Goal: Ask a question: Seek information or help from site administrators or community

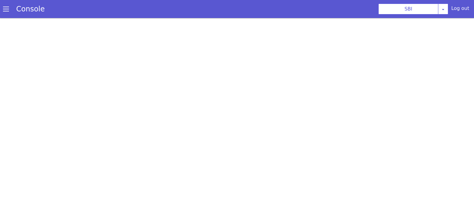
scroll to position [2, 0]
select select "3536d211-3c77-413a-9464-cbbfa57b0f64"
select select "0.1.4"
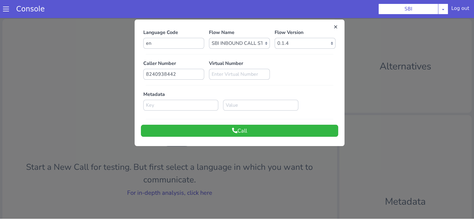
scroll to position [0, 0]
click at [263, 131] on button "Call" at bounding box center [239, 131] width 197 height 12
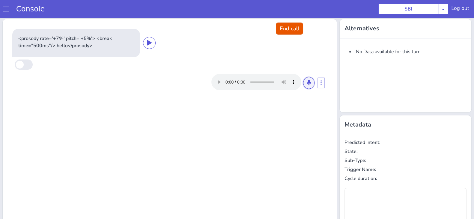
click at [305, 86] on button at bounding box center [308, 83] width 11 height 12
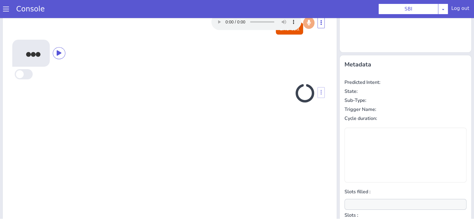
scroll to position [81, 0]
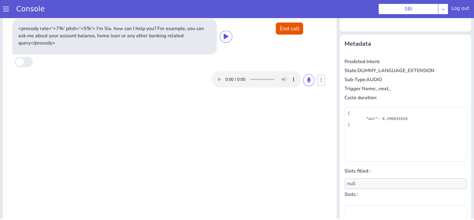
drag, startPoint x: 305, startPoint y: 86, endPoint x: 304, endPoint y: 69, distance: 17.1
click at [304, 69] on div at bounding box center [169, 79] width 315 height 21
click at [307, 80] on icon at bounding box center [309, 79] width 4 height 5
click at [303, 83] on button at bounding box center [308, 80] width 11 height 12
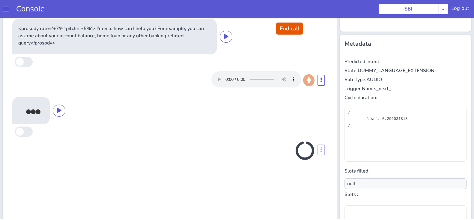
scroll to position [86, 0]
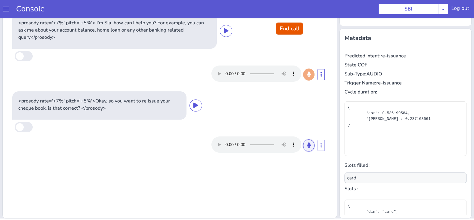
click at [307, 142] on icon at bounding box center [309, 144] width 4 height 5
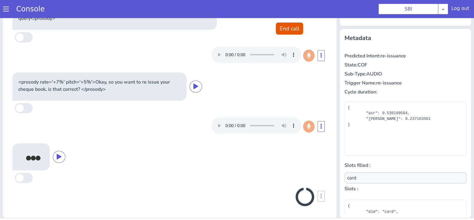
scroll to position [17, 0]
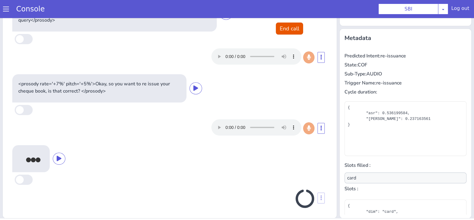
type input "null"
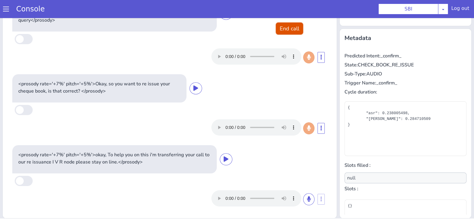
click at [291, 27] on button "End call" at bounding box center [289, 29] width 27 height 12
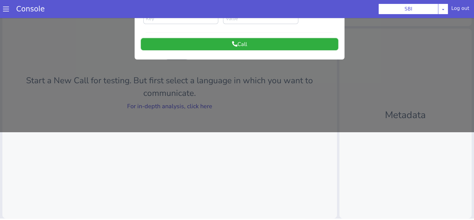
click at [331, 43] on button "Call" at bounding box center [239, 44] width 197 height 12
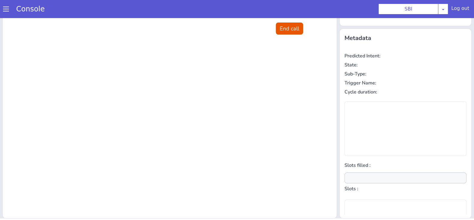
scroll to position [0, 0]
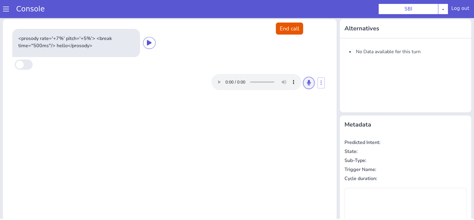
click at [307, 81] on icon at bounding box center [309, 82] width 4 height 5
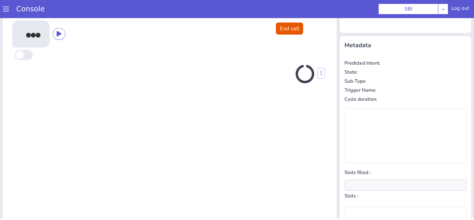
scroll to position [81, 0]
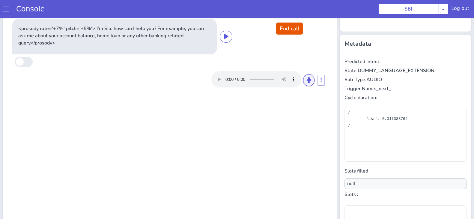
click at [303, 80] on button at bounding box center [308, 80] width 11 height 12
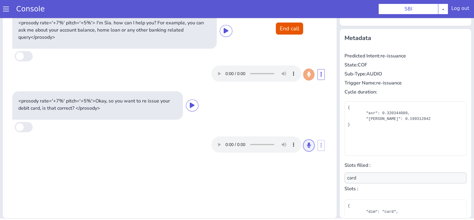
click at [306, 141] on button at bounding box center [308, 145] width 11 height 12
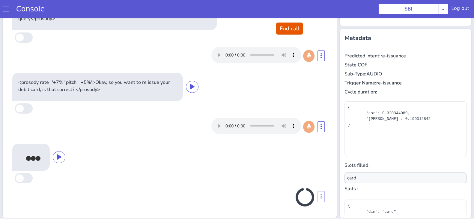
scroll to position [19, 0]
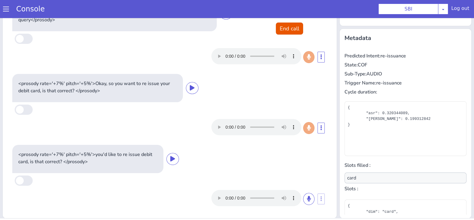
type input "null"
click at [307, 200] on icon at bounding box center [309, 198] width 4 height 5
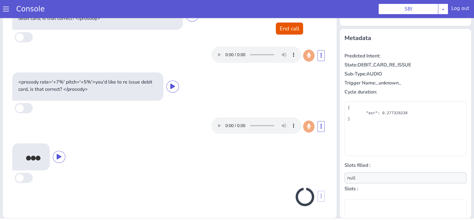
scroll to position [88, 0]
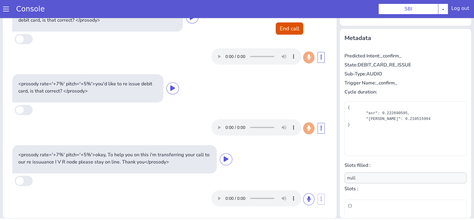
click at [293, 34] on button "End call" at bounding box center [289, 29] width 27 height 12
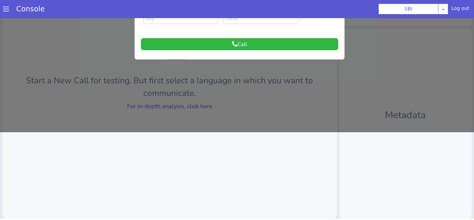
scroll to position [0, 0]
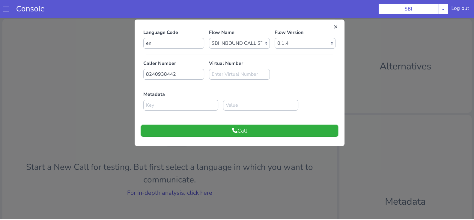
click at [318, 126] on button "Call" at bounding box center [239, 131] width 197 height 12
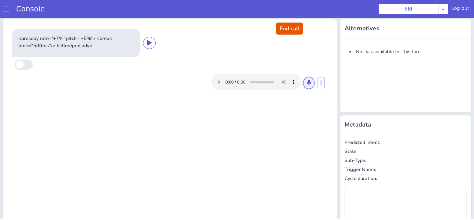
click at [305, 79] on button at bounding box center [308, 83] width 11 height 12
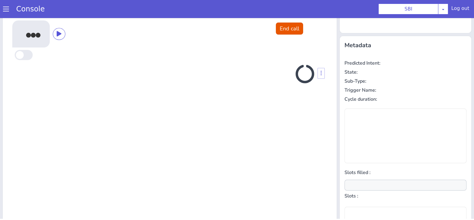
scroll to position [81, 0]
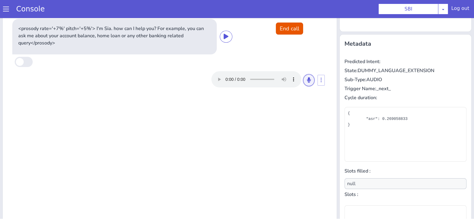
click at [307, 82] on icon at bounding box center [309, 79] width 4 height 5
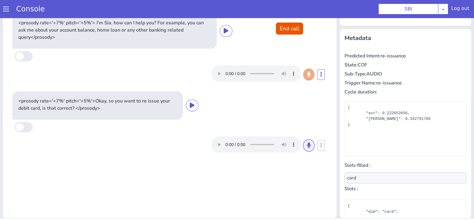
click at [305, 141] on button at bounding box center [308, 145] width 11 height 12
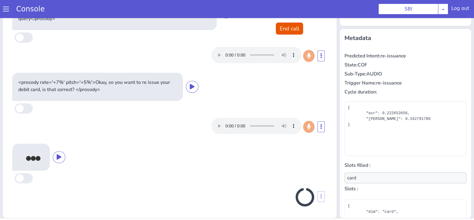
scroll to position [19, 0]
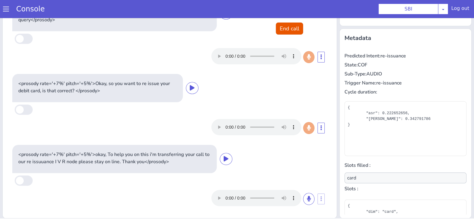
type input "null"
click at [291, 26] on button "End call" at bounding box center [289, 29] width 27 height 12
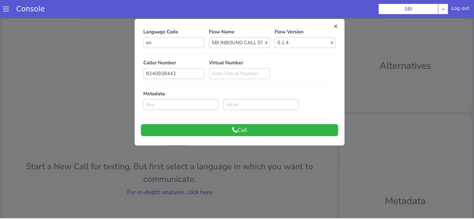
scroll to position [0, 0]
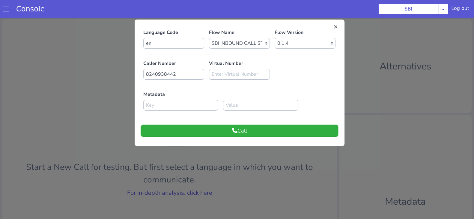
click at [246, 133] on button "Call" at bounding box center [239, 131] width 197 height 12
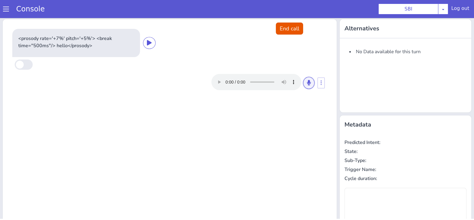
click at [308, 82] on button at bounding box center [308, 83] width 11 height 12
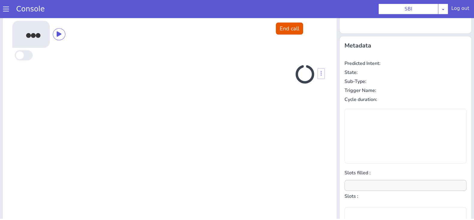
scroll to position [81, 0]
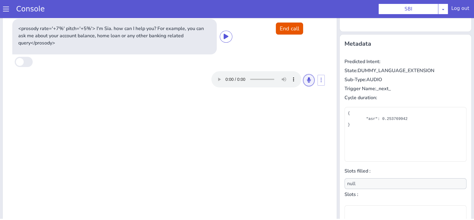
click at [305, 75] on button at bounding box center [308, 80] width 11 height 12
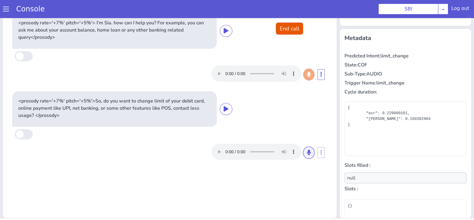
click at [303, 155] on button at bounding box center [308, 152] width 11 height 12
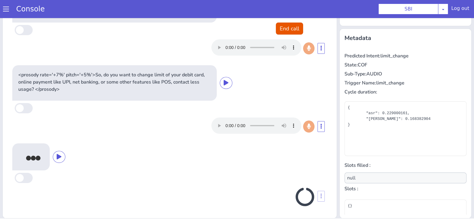
scroll to position [24, 0]
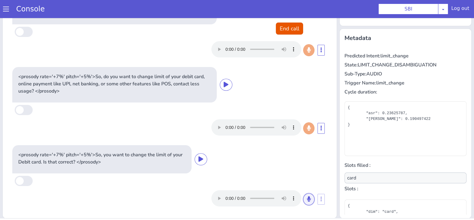
click at [307, 196] on icon at bounding box center [309, 198] width 4 height 5
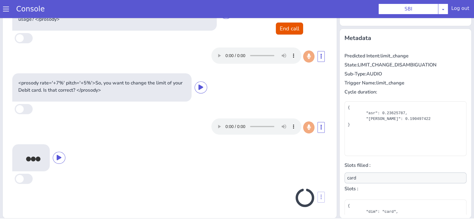
scroll to position [97, 0]
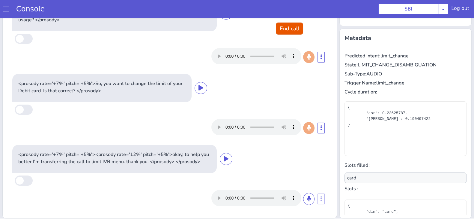
type input "null"
click at [293, 31] on button "End call" at bounding box center [289, 29] width 27 height 12
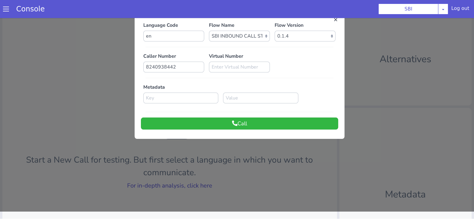
scroll to position [0, 0]
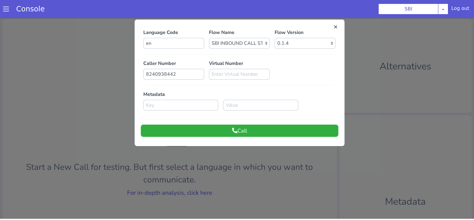
click at [288, 135] on button "Call" at bounding box center [239, 131] width 197 height 12
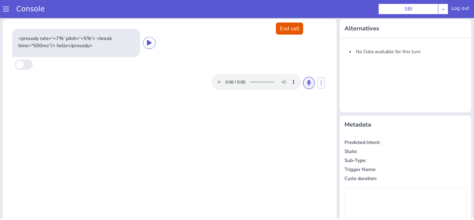
click at [307, 83] on icon at bounding box center [309, 82] width 4 height 5
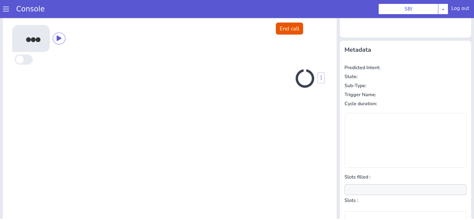
scroll to position [81, 0]
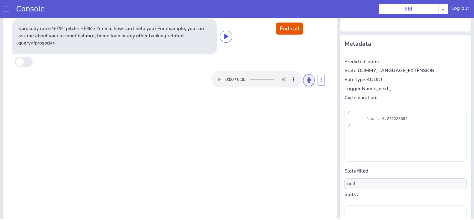
click at [303, 82] on button at bounding box center [308, 80] width 11 height 12
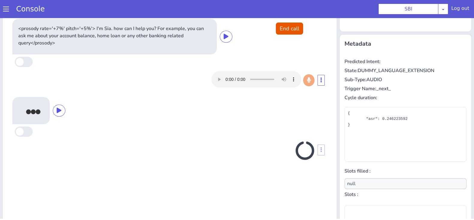
scroll to position [86, 0]
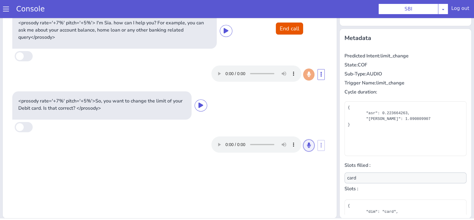
click at [307, 143] on icon at bounding box center [309, 144] width 4 height 5
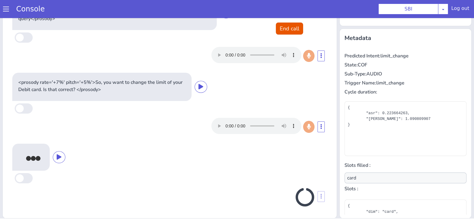
scroll to position [19, 0]
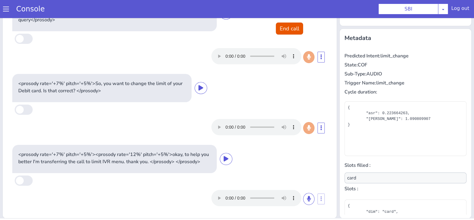
type input "null"
click at [290, 24] on button "End call" at bounding box center [289, 29] width 27 height 12
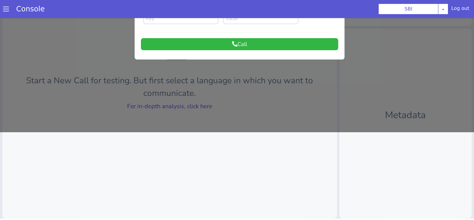
scroll to position [0, 0]
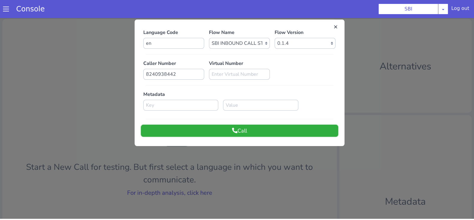
click at [261, 131] on button "Call" at bounding box center [239, 131] width 197 height 12
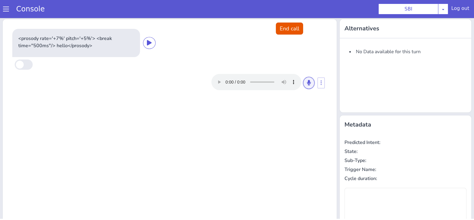
click at [303, 79] on button at bounding box center [308, 83] width 11 height 12
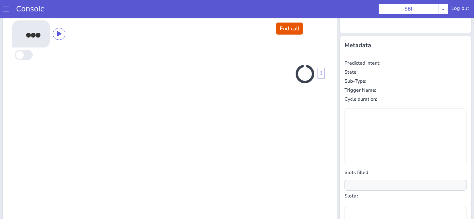
scroll to position [81, 0]
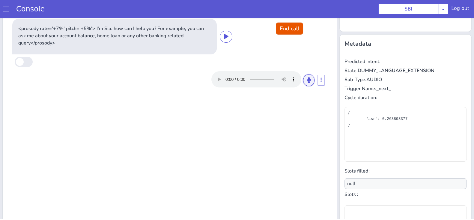
click at [303, 83] on button at bounding box center [308, 80] width 11 height 12
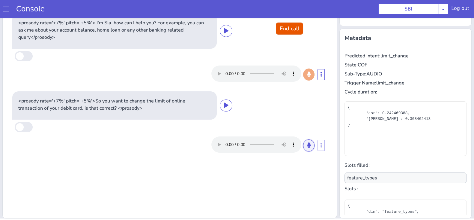
click at [307, 145] on icon at bounding box center [309, 144] width 4 height 5
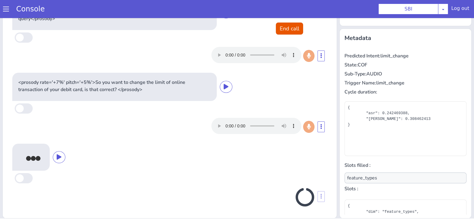
scroll to position [19, 0]
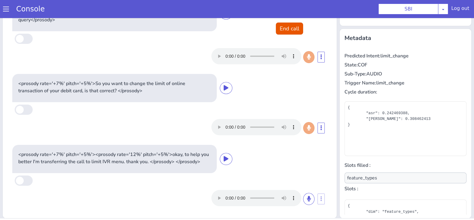
type input "null"
click at [291, 24] on button "End call" at bounding box center [289, 29] width 27 height 12
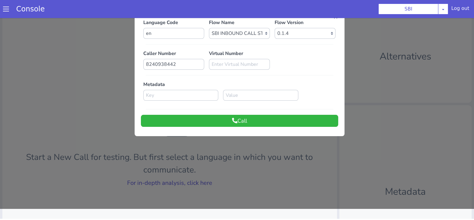
scroll to position [0, 0]
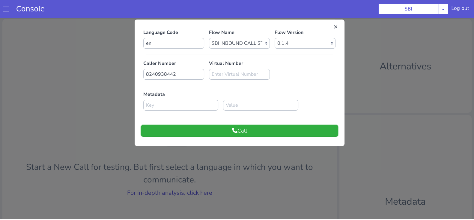
click at [303, 128] on button "Call" at bounding box center [239, 131] width 197 height 12
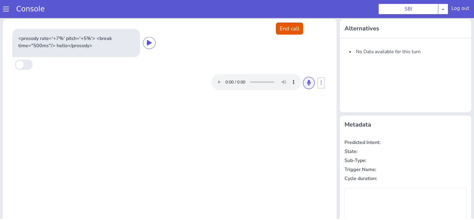
click at [308, 82] on button at bounding box center [308, 83] width 11 height 12
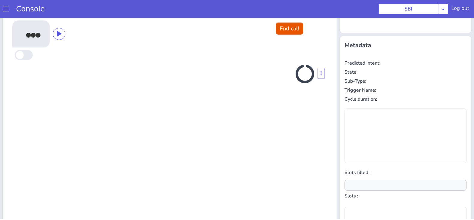
scroll to position [81, 0]
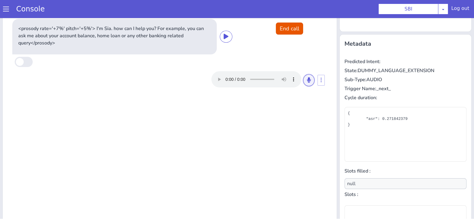
click at [304, 76] on button at bounding box center [308, 80] width 11 height 12
click at [307, 80] on icon at bounding box center [309, 79] width 4 height 5
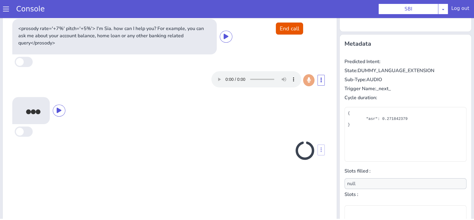
scroll to position [86, 0]
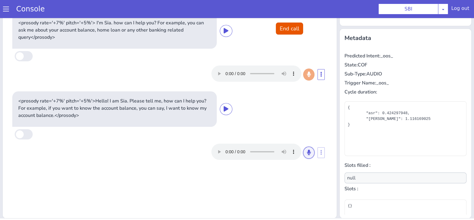
click at [307, 151] on icon at bounding box center [309, 151] width 4 height 5
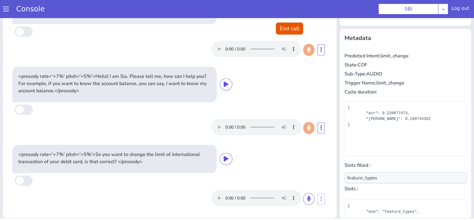
scroll to position [24, 0]
click at [303, 201] on button at bounding box center [308, 199] width 11 height 12
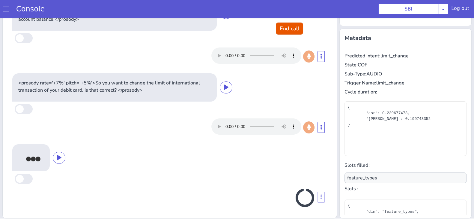
scroll to position [97, 0]
type input "null"
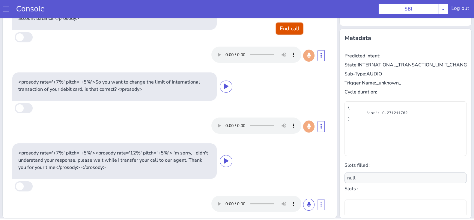
click at [287, 28] on button "End call" at bounding box center [289, 29] width 27 height 12
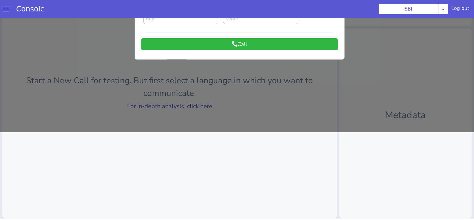
scroll to position [0, 0]
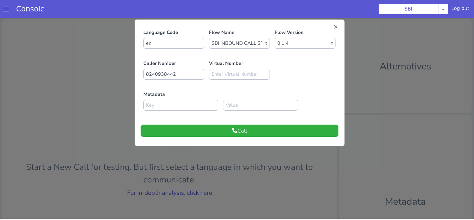
click at [291, 130] on button "Call" at bounding box center [239, 131] width 197 height 12
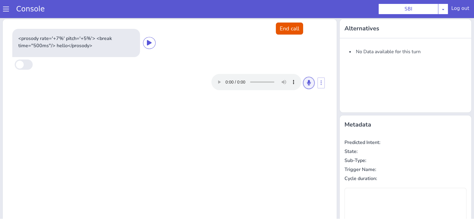
click at [307, 82] on icon at bounding box center [309, 82] width 4 height 5
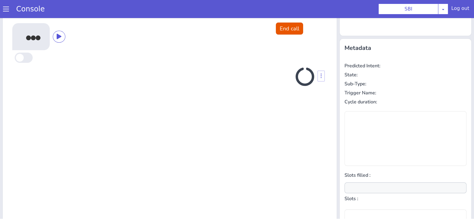
scroll to position [81, 0]
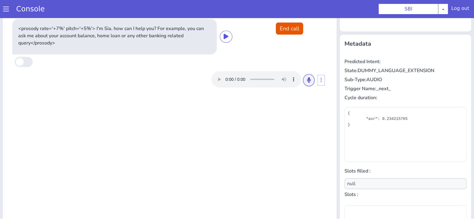
click at [307, 82] on icon at bounding box center [309, 79] width 4 height 5
click at [305, 76] on button at bounding box center [308, 80] width 11 height 12
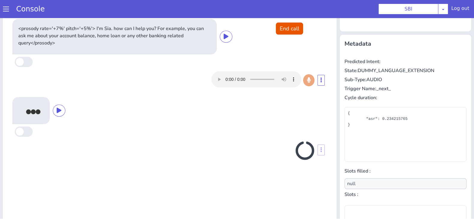
scroll to position [86, 0]
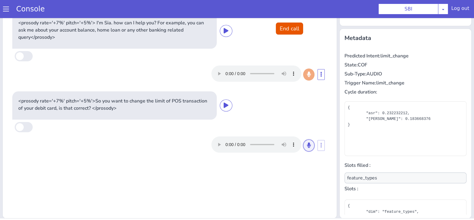
click at [307, 143] on icon at bounding box center [309, 144] width 4 height 5
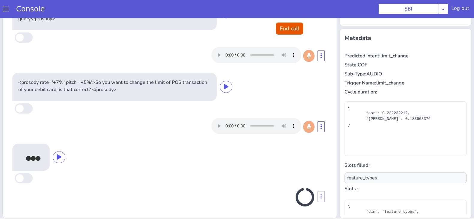
scroll to position [19, 0]
type input "null"
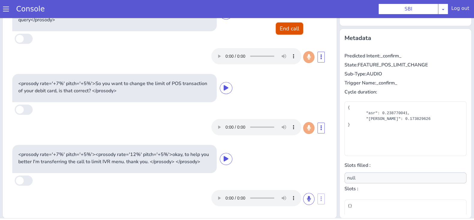
click at [279, 29] on button "End call" at bounding box center [289, 29] width 27 height 12
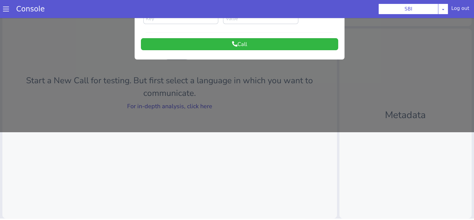
scroll to position [0, 0]
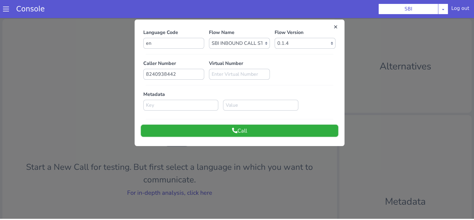
click at [303, 128] on button "Call" at bounding box center [239, 131] width 197 height 12
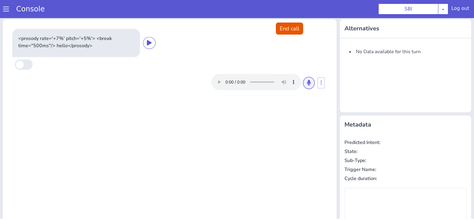
click at [307, 84] on icon at bounding box center [309, 82] width 4 height 5
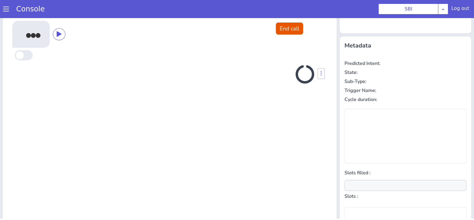
scroll to position [81, 0]
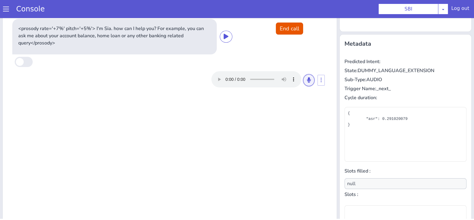
click at [303, 84] on button at bounding box center [308, 80] width 11 height 12
click at [307, 79] on button at bounding box center [308, 80] width 11 height 12
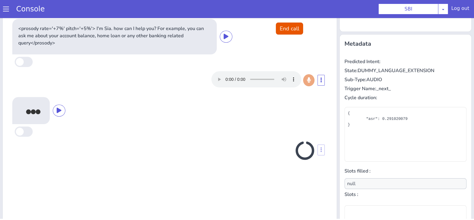
scroll to position [86, 0]
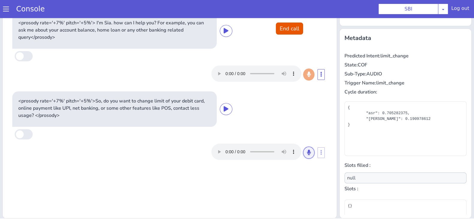
click at [303, 151] on button at bounding box center [308, 152] width 11 height 12
click at [303, 153] on button at bounding box center [308, 152] width 11 height 12
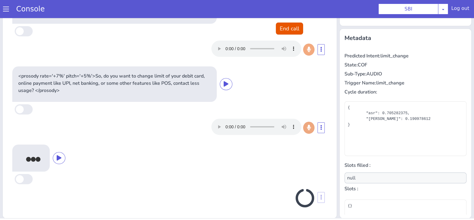
scroll to position [26, 0]
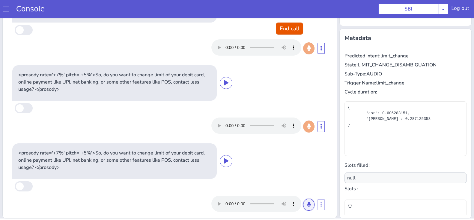
click at [307, 206] on icon at bounding box center [309, 203] width 4 height 5
click at [307, 202] on icon at bounding box center [309, 203] width 4 height 5
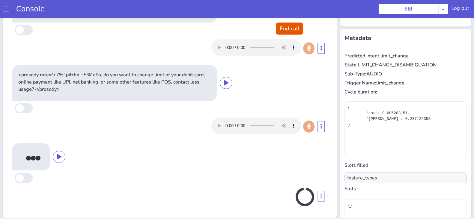
scroll to position [102, 0]
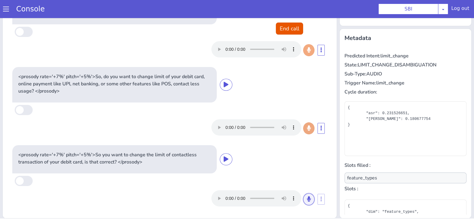
click at [303, 202] on button at bounding box center [308, 199] width 11 height 12
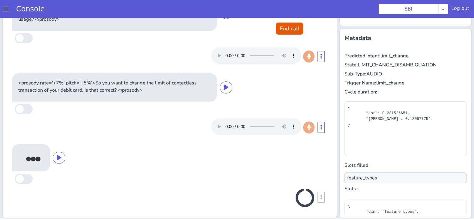
scroll to position [175, 0]
type input "null"
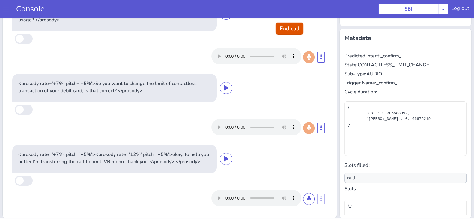
click at [282, 25] on button "End call" at bounding box center [289, 29] width 27 height 12
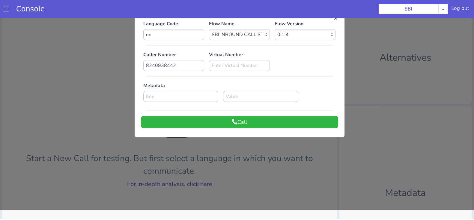
scroll to position [0, 0]
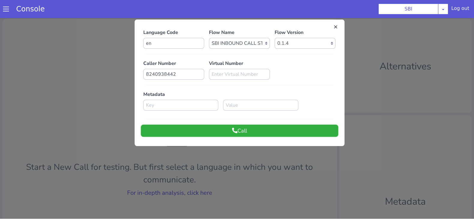
click at [326, 133] on button "Call" at bounding box center [239, 131] width 197 height 12
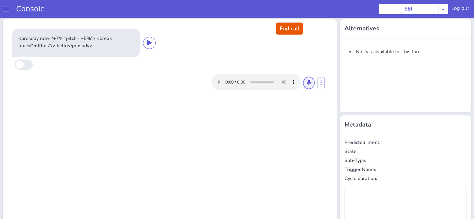
click at [307, 84] on icon at bounding box center [309, 82] width 4 height 5
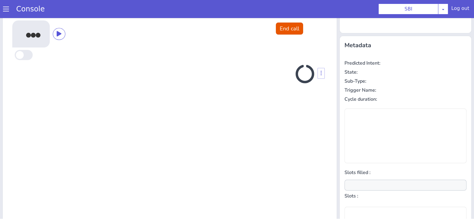
scroll to position [81, 0]
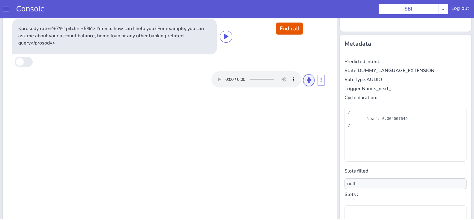
click at [307, 75] on button at bounding box center [308, 80] width 11 height 12
click at [307, 77] on icon at bounding box center [309, 79] width 4 height 5
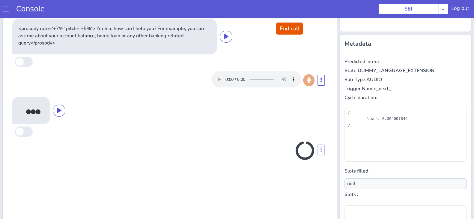
scroll to position [86, 0]
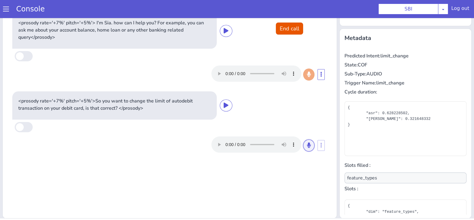
click at [305, 142] on button at bounding box center [308, 145] width 11 height 12
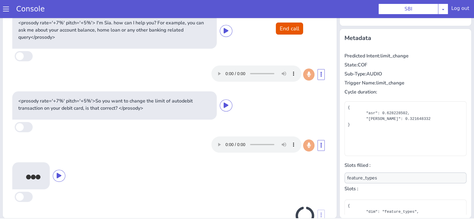
scroll to position [19, 0]
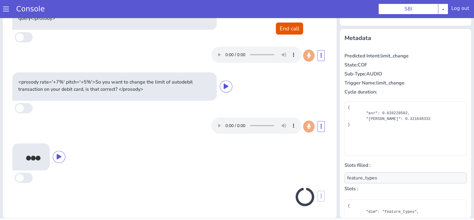
type input "null"
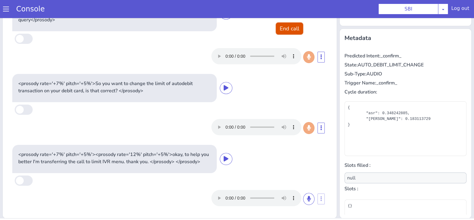
click at [291, 26] on button "End call" at bounding box center [289, 29] width 27 height 12
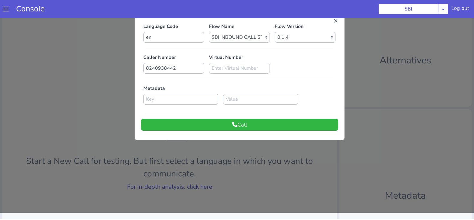
scroll to position [0, 0]
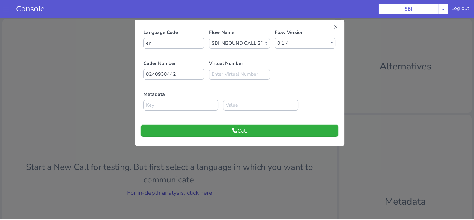
click at [268, 133] on button "Call" at bounding box center [239, 131] width 197 height 12
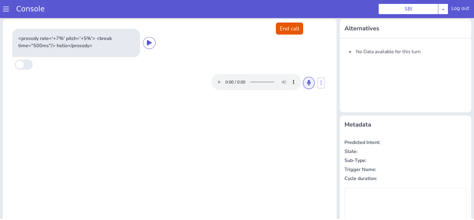
click at [307, 83] on icon at bounding box center [309, 82] width 4 height 5
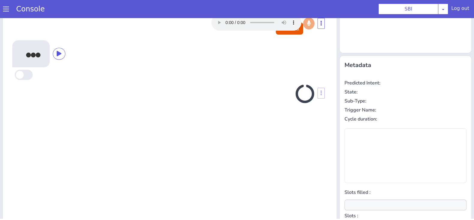
scroll to position [81, 0]
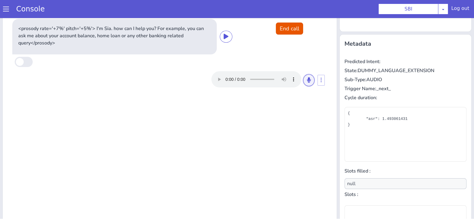
click at [307, 79] on icon at bounding box center [309, 79] width 4 height 5
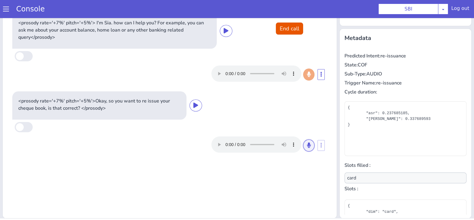
click at [307, 143] on icon at bounding box center [309, 144] width 4 height 5
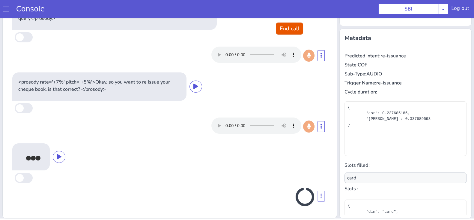
scroll to position [17, 0]
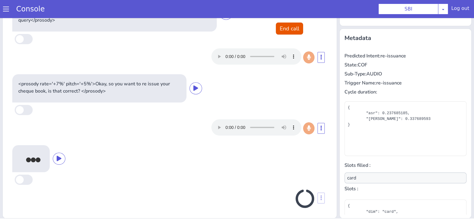
type input "null"
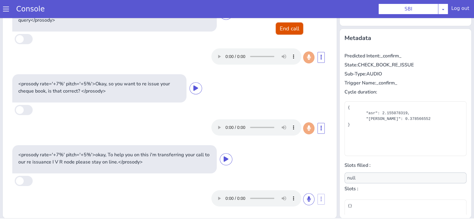
click at [291, 27] on button "End call" at bounding box center [289, 29] width 27 height 12
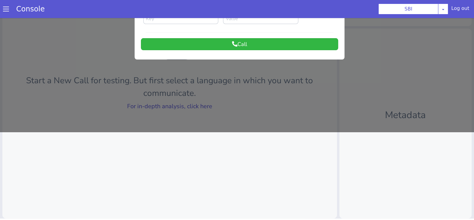
click at [179, 107] on div at bounding box center [237, 31] width 474 height 202
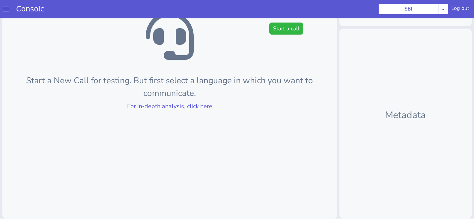
scroll to position [0, 0]
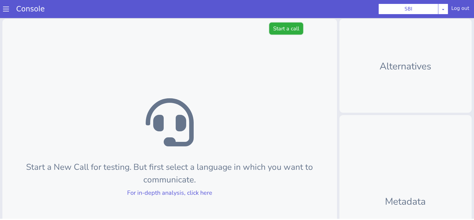
click at [286, 28] on button "Start a call" at bounding box center [286, 29] width 34 height 12
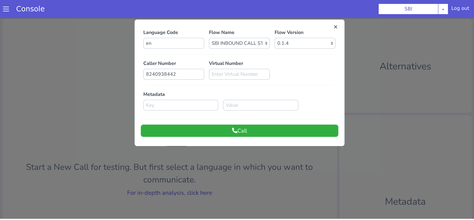
click at [241, 130] on button "Call" at bounding box center [239, 131] width 197 height 12
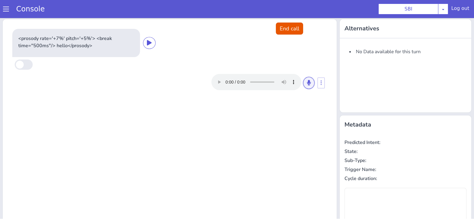
click at [307, 82] on icon at bounding box center [309, 82] width 4 height 5
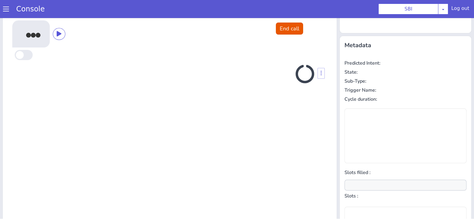
scroll to position [81, 0]
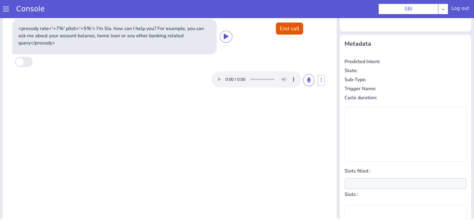
type input "null"
click at [304, 74] on button at bounding box center [308, 80] width 11 height 12
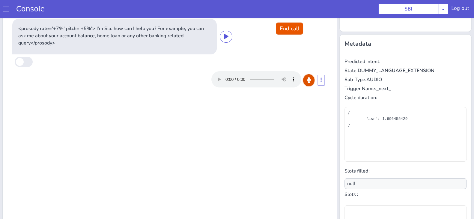
click at [304, 74] on button at bounding box center [308, 80] width 11 height 12
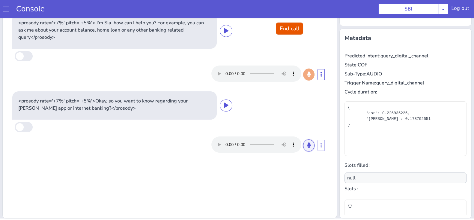
click at [308, 142] on button at bounding box center [308, 145] width 11 height 12
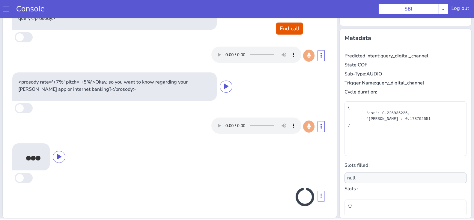
scroll to position [17, 0]
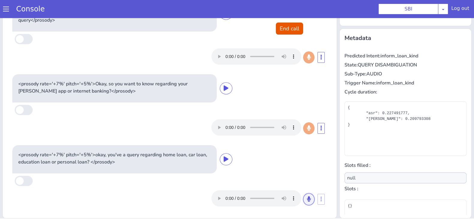
click at [303, 194] on button at bounding box center [308, 199] width 11 height 12
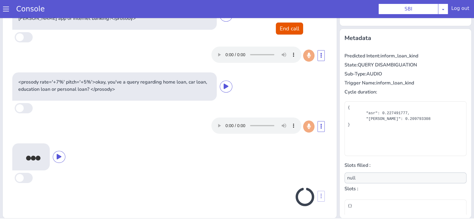
scroll to position [88, 0]
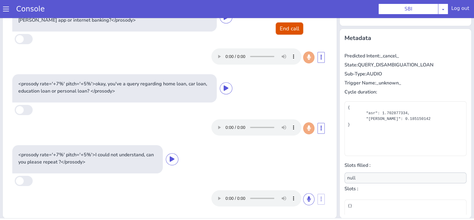
click at [290, 23] on button "End call" at bounding box center [289, 29] width 27 height 12
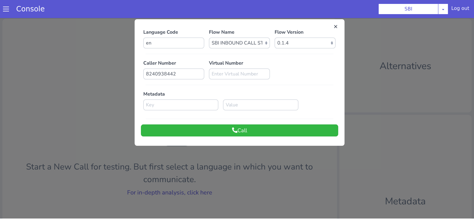
scroll to position [0, 0]
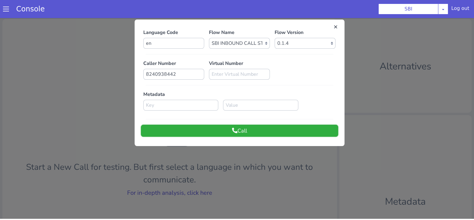
click at [293, 130] on button "Call" at bounding box center [239, 131] width 197 height 12
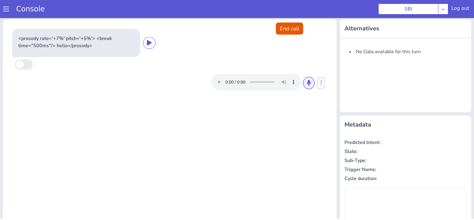
click at [307, 83] on icon at bounding box center [309, 82] width 4 height 5
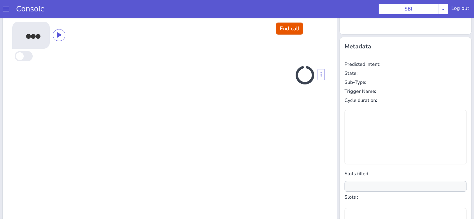
scroll to position [81, 0]
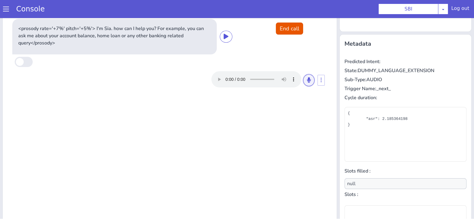
click at [307, 79] on icon at bounding box center [309, 79] width 4 height 5
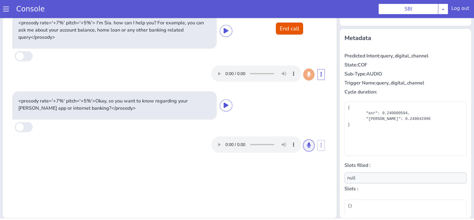
click at [303, 140] on button at bounding box center [308, 145] width 11 height 12
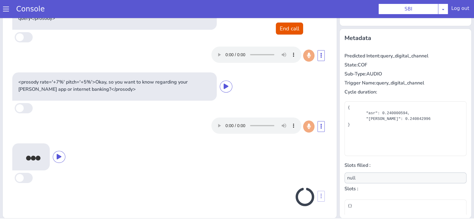
scroll to position [17, 0]
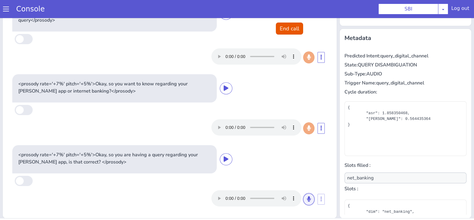
click at [307, 197] on icon at bounding box center [309, 198] width 4 height 5
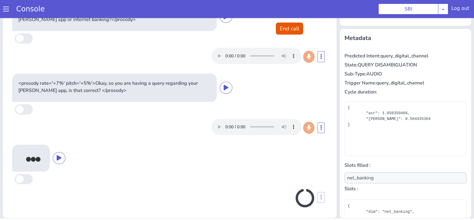
scroll to position [90, 0]
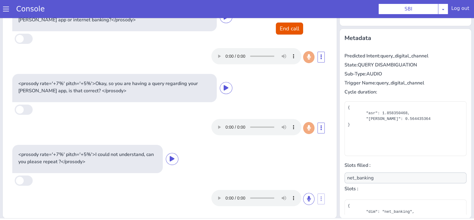
type input "null"
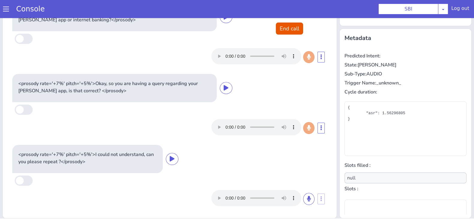
scroll to position [88, 0]
click at [303, 194] on button at bounding box center [308, 199] width 11 height 12
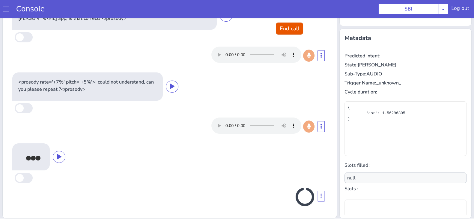
scroll to position [159, 0]
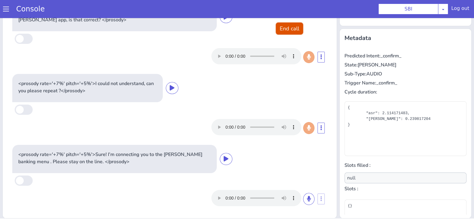
click at [287, 23] on button "End call" at bounding box center [289, 29] width 27 height 12
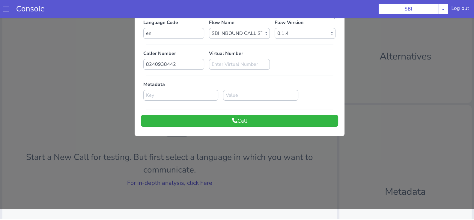
scroll to position [0, 0]
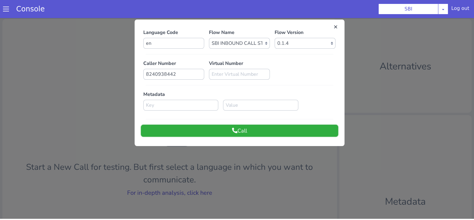
click at [286, 134] on button "Call" at bounding box center [239, 131] width 197 height 12
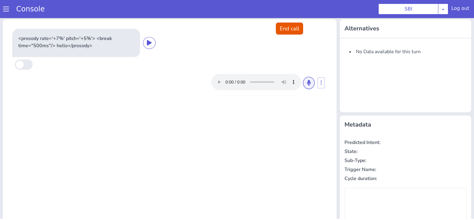
click at [307, 83] on button at bounding box center [308, 83] width 11 height 12
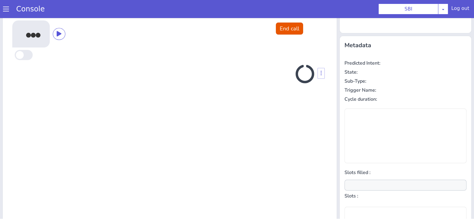
scroll to position [81, 0]
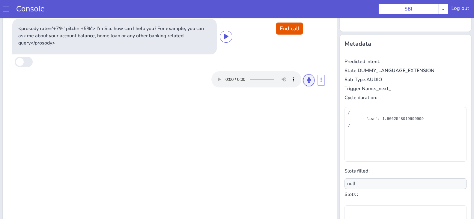
click at [305, 83] on button at bounding box center [308, 80] width 11 height 12
click at [307, 77] on button at bounding box center [308, 80] width 11 height 12
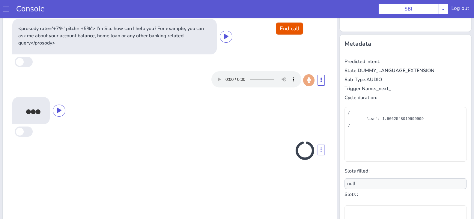
scroll to position [86, 0]
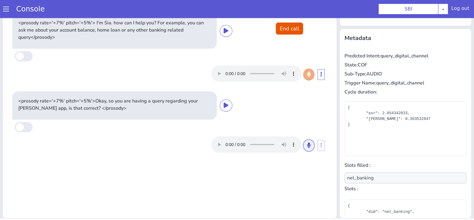
click at [307, 146] on icon at bounding box center [309, 144] width 4 height 5
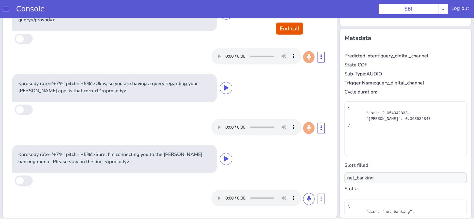
scroll to position [17, 0]
type input "null"
click at [287, 27] on button "End call" at bounding box center [289, 29] width 27 height 12
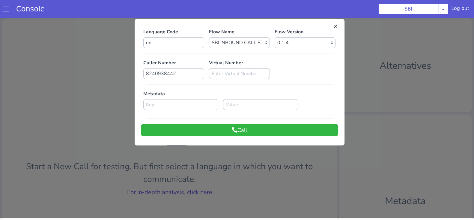
scroll to position [0, 0]
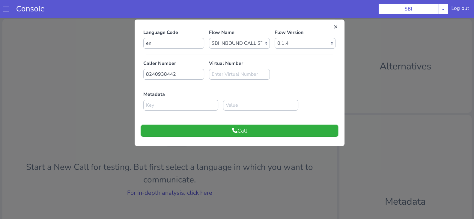
click at [298, 126] on button "Call" at bounding box center [239, 131] width 197 height 12
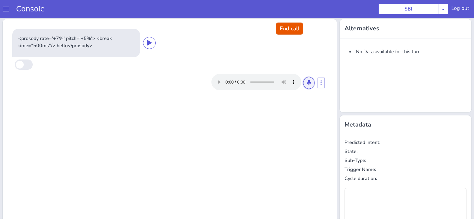
click at [303, 83] on button at bounding box center [308, 83] width 11 height 12
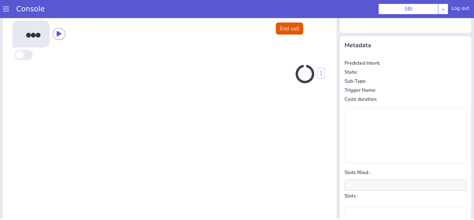
scroll to position [81, 0]
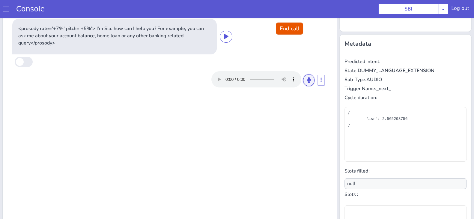
click at [307, 78] on icon at bounding box center [309, 79] width 4 height 5
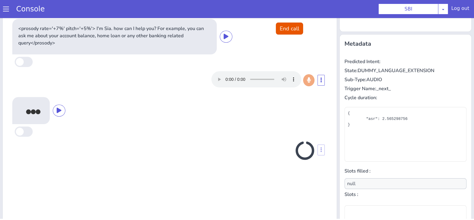
scroll to position [86, 0]
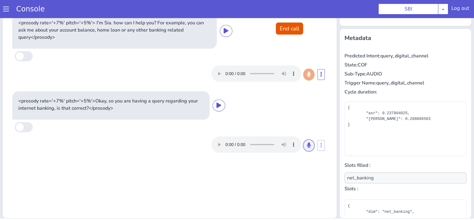
click at [307, 144] on icon at bounding box center [309, 144] width 4 height 5
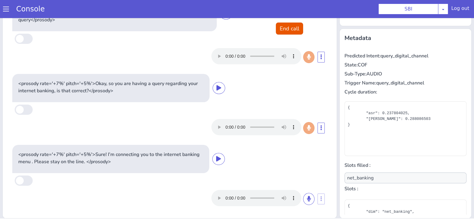
scroll to position [17, 0]
type input "null"
click at [291, 32] on button "End call" at bounding box center [289, 29] width 27 height 12
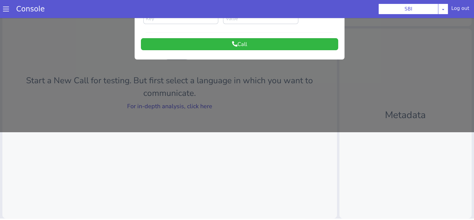
scroll to position [0, 0]
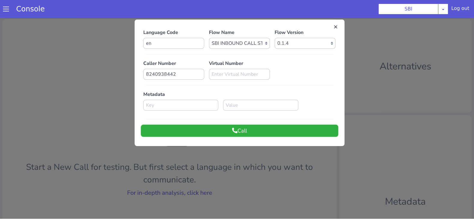
click at [311, 126] on button "Call" at bounding box center [239, 131] width 197 height 12
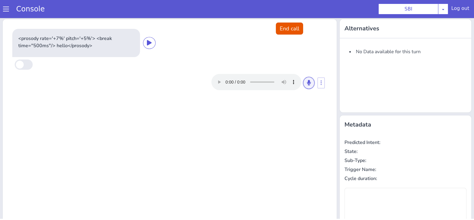
click at [303, 82] on button at bounding box center [308, 83] width 11 height 12
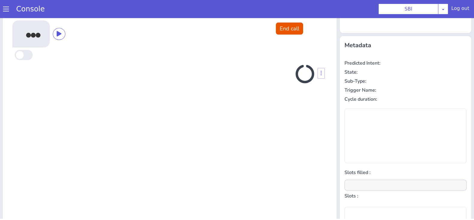
scroll to position [81, 0]
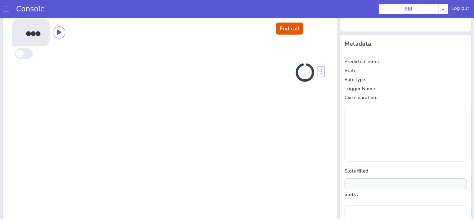
type input "null"
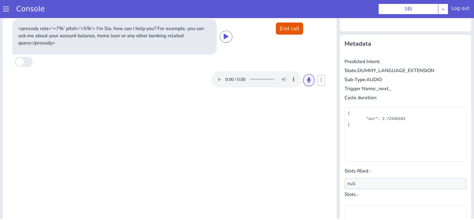
click at [307, 80] on icon at bounding box center [309, 79] width 4 height 5
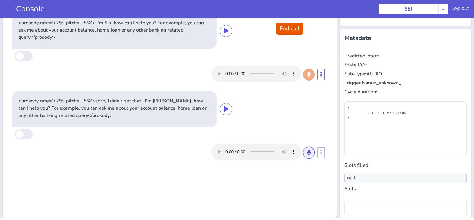
click at [309, 152] on button at bounding box center [308, 152] width 11 height 12
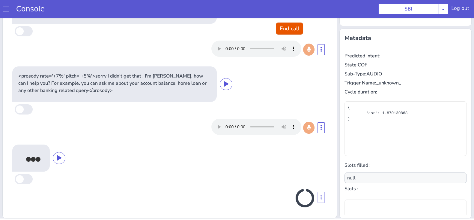
scroll to position [26, 0]
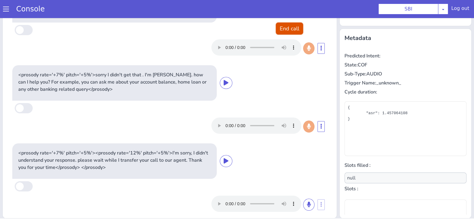
click at [291, 25] on button "End call" at bounding box center [289, 29] width 27 height 12
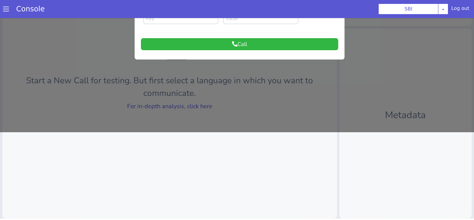
scroll to position [0, 0]
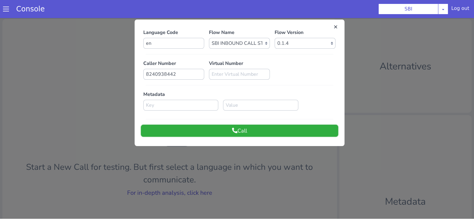
click at [275, 129] on button "Call" at bounding box center [239, 131] width 197 height 12
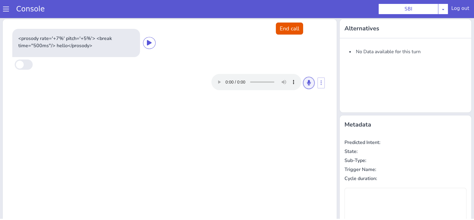
click at [305, 86] on button at bounding box center [308, 83] width 11 height 12
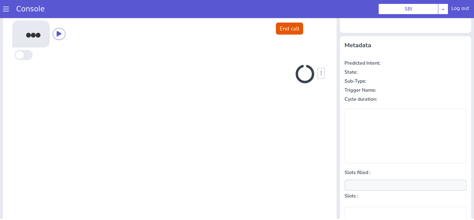
scroll to position [81, 0]
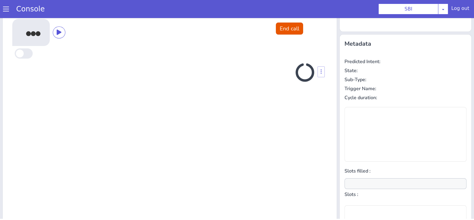
type input "null"
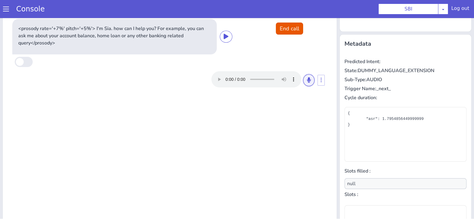
click at [305, 84] on button at bounding box center [308, 80] width 11 height 12
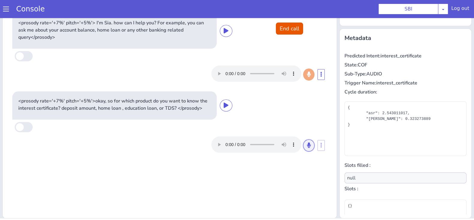
click at [308, 148] on button at bounding box center [308, 145] width 11 height 12
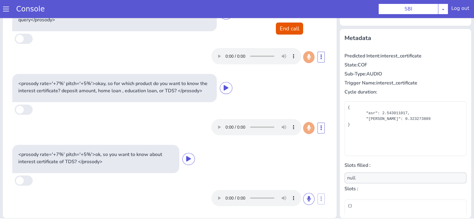
scroll to position [24, 0]
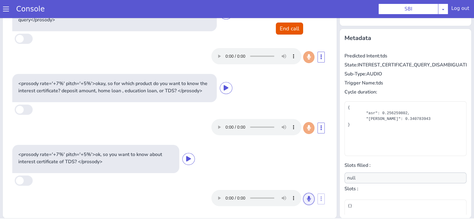
click at [307, 197] on icon at bounding box center [309, 198] width 4 height 5
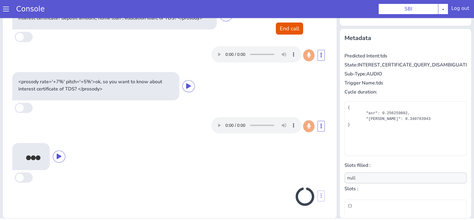
scroll to position [95, 0]
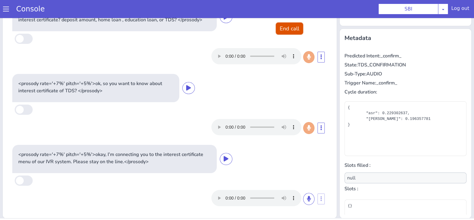
click at [293, 29] on button "End call" at bounding box center [289, 29] width 27 height 12
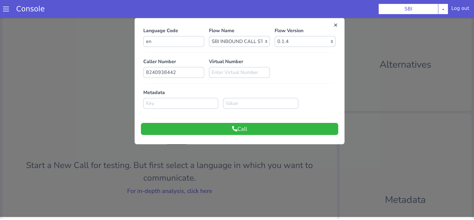
scroll to position [0, 0]
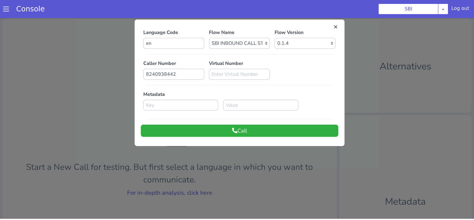
click at [299, 132] on button "Call" at bounding box center [239, 131] width 197 height 12
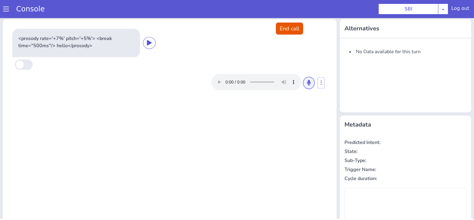
click at [303, 84] on button at bounding box center [308, 83] width 11 height 12
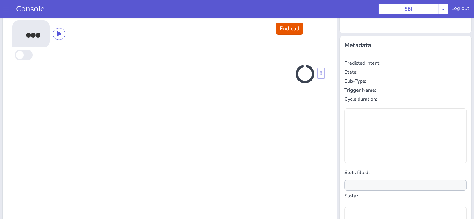
scroll to position [81, 0]
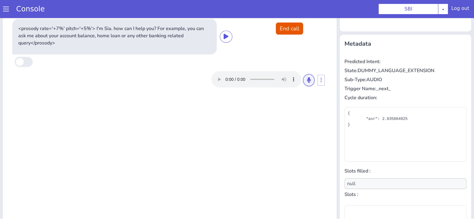
click at [307, 80] on icon at bounding box center [309, 79] width 4 height 5
click at [307, 79] on icon at bounding box center [309, 79] width 4 height 5
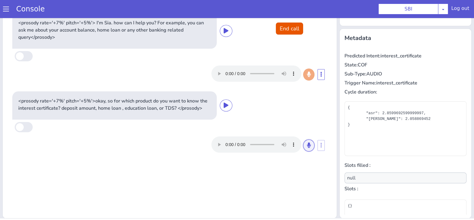
click at [303, 140] on button at bounding box center [308, 145] width 11 height 12
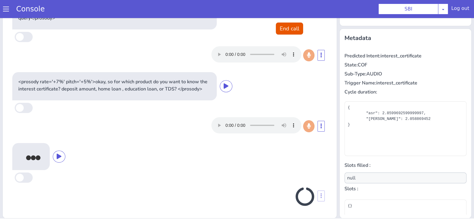
scroll to position [24, 0]
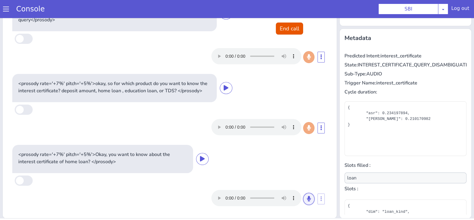
click at [303, 197] on button at bounding box center [308, 199] width 11 height 12
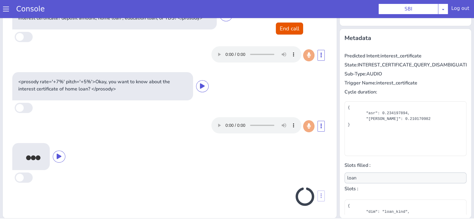
scroll to position [95, 0]
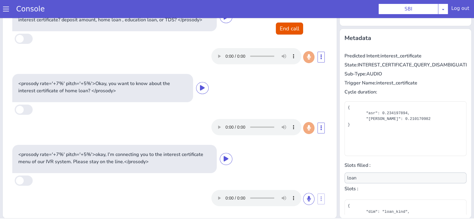
type input "null"
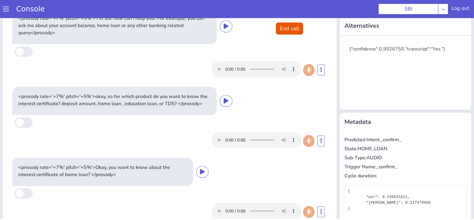
scroll to position [0, 0]
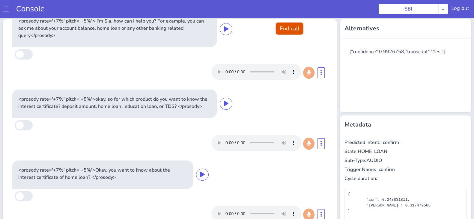
click at [286, 32] on button "End call" at bounding box center [289, 29] width 27 height 12
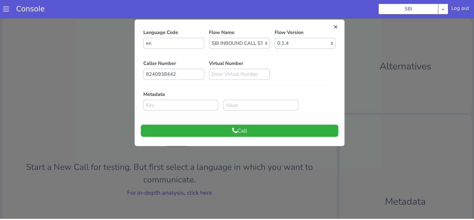
click at [308, 130] on button "Call" at bounding box center [239, 131] width 197 height 12
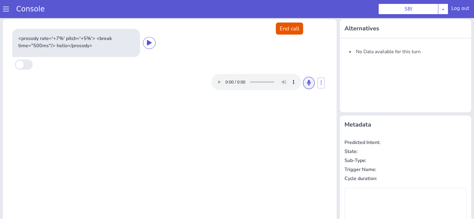
click at [307, 81] on button at bounding box center [308, 83] width 11 height 12
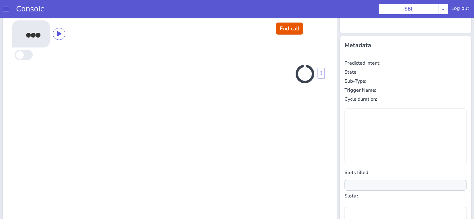
scroll to position [81, 0]
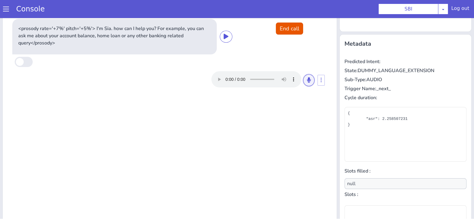
click at [308, 81] on button at bounding box center [308, 80] width 11 height 12
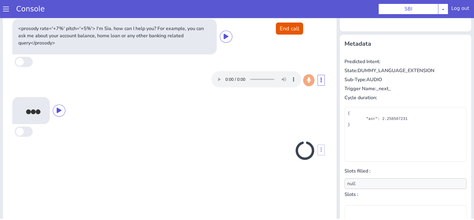
scroll to position [86, 0]
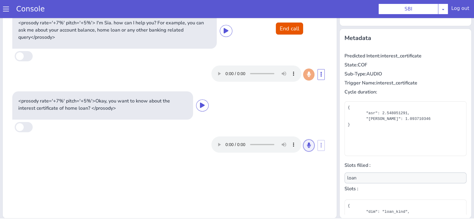
click at [307, 147] on icon at bounding box center [309, 144] width 4 height 5
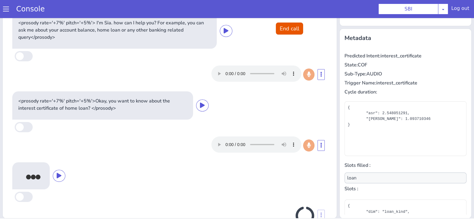
scroll to position [19, 0]
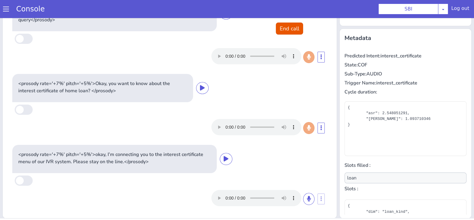
type input "null"
click at [290, 32] on button "End call" at bounding box center [289, 29] width 27 height 12
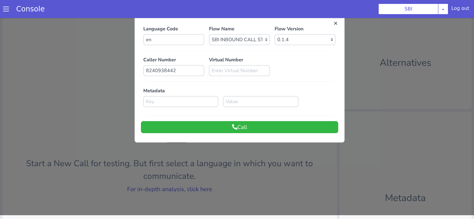
scroll to position [0, 0]
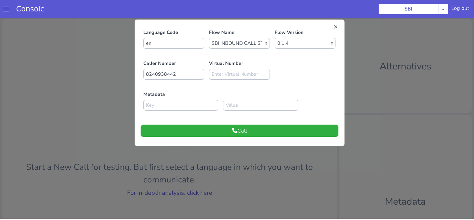
click at [288, 129] on button "Call" at bounding box center [239, 131] width 197 height 12
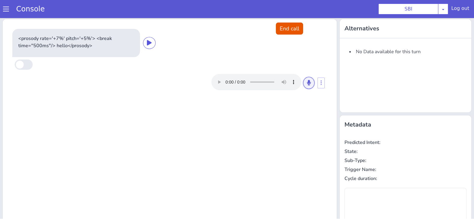
click at [305, 77] on button at bounding box center [308, 83] width 11 height 12
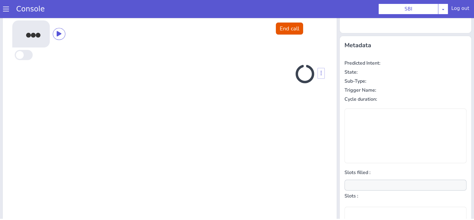
scroll to position [81, 0]
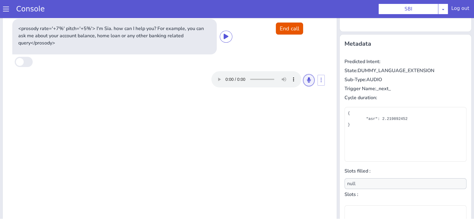
click at [308, 81] on button at bounding box center [308, 80] width 11 height 12
click at [308, 83] on button at bounding box center [308, 80] width 11 height 12
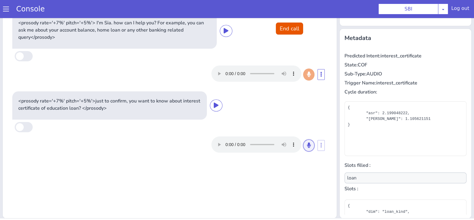
click at [303, 148] on button at bounding box center [308, 145] width 11 height 12
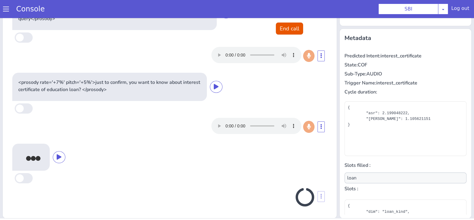
scroll to position [19, 0]
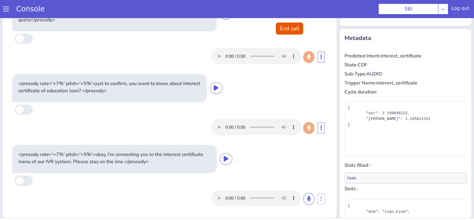
type input "null"
click at [290, 25] on button "End call" at bounding box center [289, 29] width 27 height 12
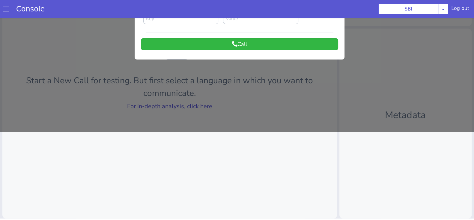
scroll to position [0, 0]
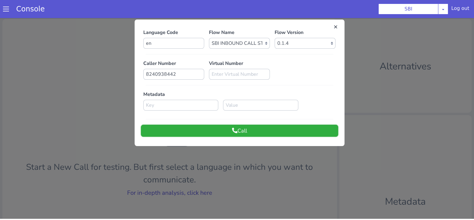
click at [307, 133] on button "Call" at bounding box center [239, 131] width 197 height 12
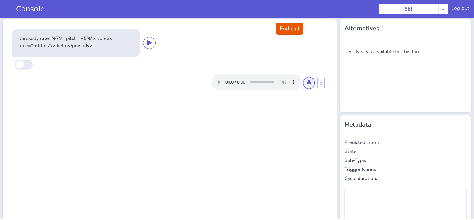
click at [307, 80] on icon at bounding box center [309, 82] width 4 height 5
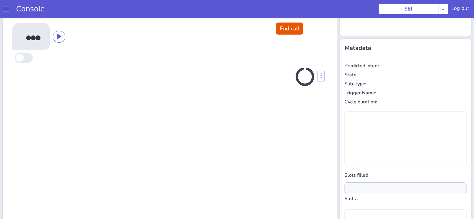
scroll to position [81, 0]
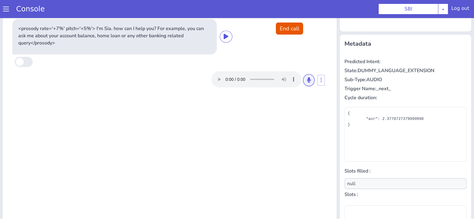
click at [308, 80] on button at bounding box center [308, 80] width 11 height 12
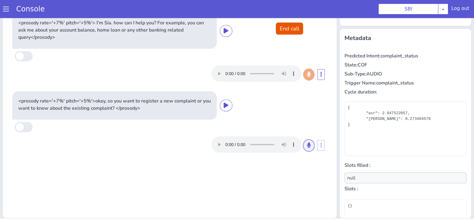
click at [307, 144] on icon at bounding box center [309, 144] width 4 height 5
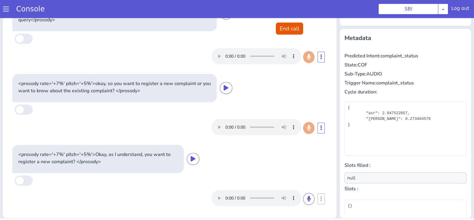
scroll to position [17, 0]
click at [303, 202] on button at bounding box center [308, 199] width 11 height 12
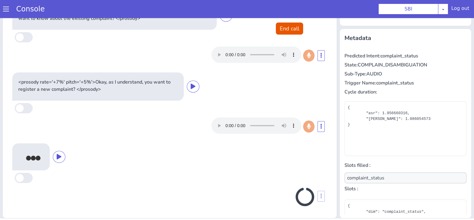
scroll to position [88, 0]
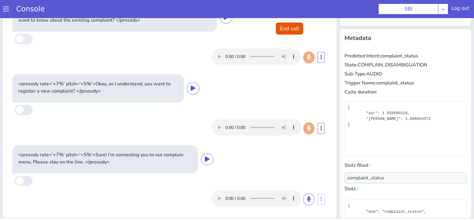
type input "null"
click at [284, 26] on button "End call" at bounding box center [289, 29] width 27 height 12
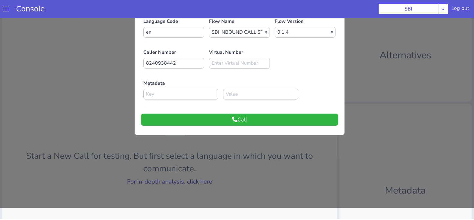
scroll to position [0, 0]
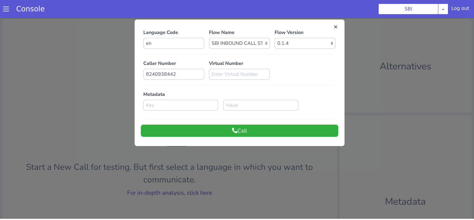
click at [305, 127] on button "Call" at bounding box center [239, 131] width 197 height 12
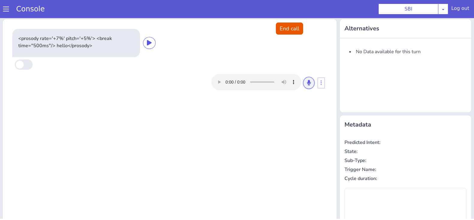
click at [307, 83] on icon at bounding box center [309, 82] width 4 height 5
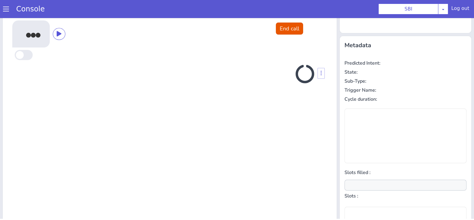
scroll to position [81, 0]
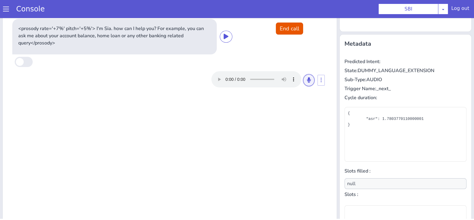
click at [303, 77] on button at bounding box center [308, 80] width 11 height 12
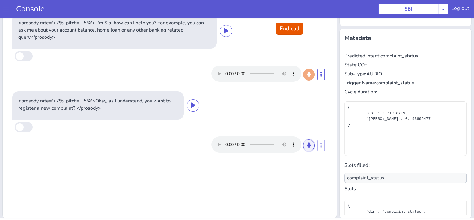
click at [307, 141] on button at bounding box center [308, 145] width 11 height 12
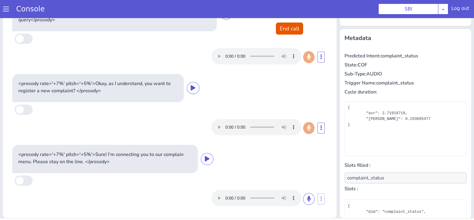
scroll to position [17, 0]
type input "null"
click at [296, 25] on button "End call" at bounding box center [289, 29] width 27 height 12
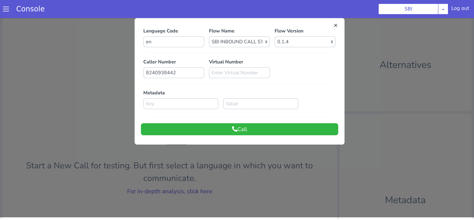
scroll to position [0, 0]
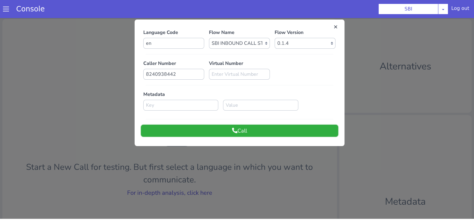
click at [281, 136] on button "Call" at bounding box center [239, 131] width 197 height 12
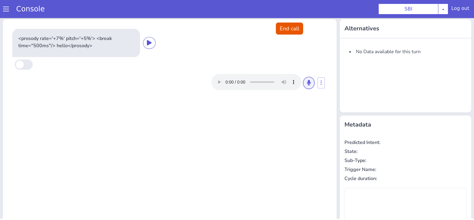
click at [307, 80] on icon at bounding box center [309, 82] width 4 height 5
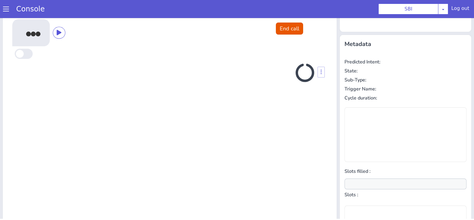
scroll to position [81, 0]
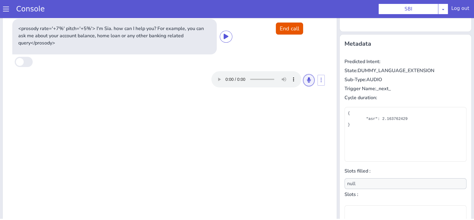
click at [307, 80] on icon at bounding box center [309, 79] width 4 height 5
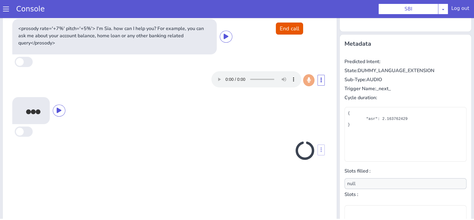
scroll to position [86, 0]
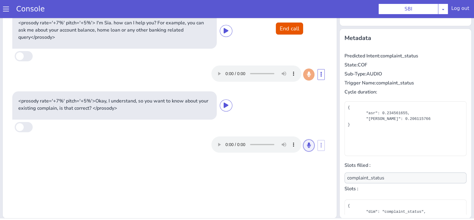
click at [307, 144] on icon at bounding box center [309, 144] width 4 height 5
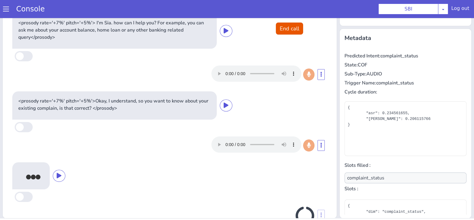
scroll to position [19, 0]
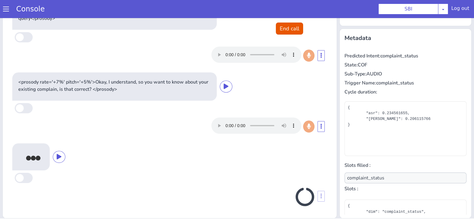
type input "null"
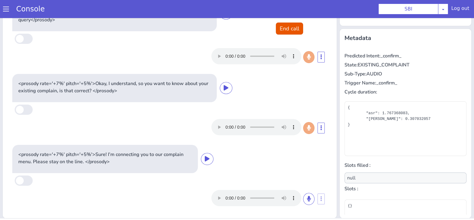
scroll to position [17, 0]
click at [278, 28] on button "End call" at bounding box center [289, 29] width 27 height 12
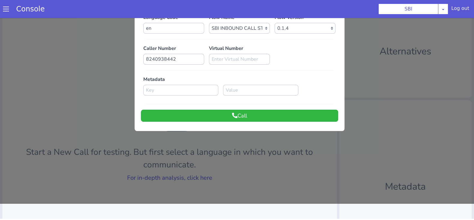
scroll to position [0, 0]
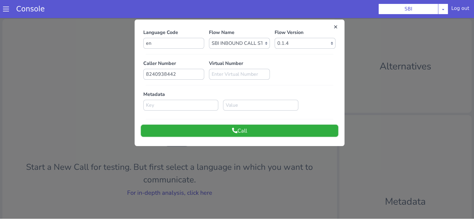
click at [255, 135] on button "Call" at bounding box center [239, 131] width 197 height 12
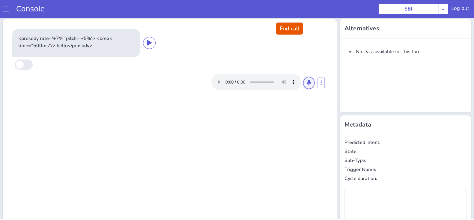
click at [307, 83] on icon at bounding box center [309, 82] width 4 height 5
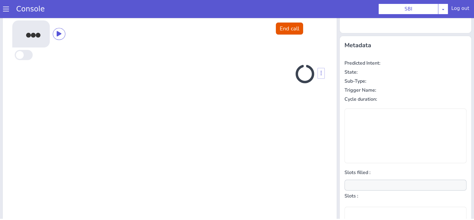
scroll to position [81, 0]
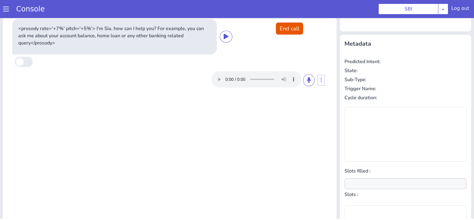
type input "null"
click at [307, 77] on icon at bounding box center [309, 79] width 4 height 5
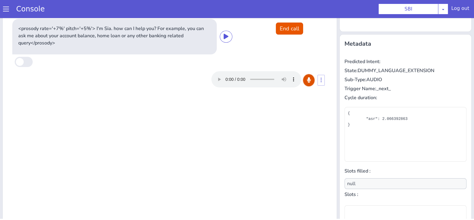
click at [307, 80] on icon at bounding box center [309, 79] width 4 height 5
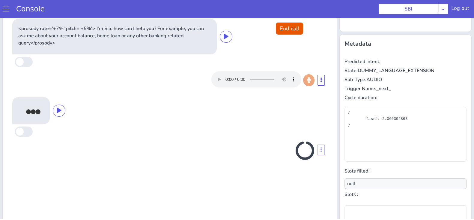
scroll to position [86, 0]
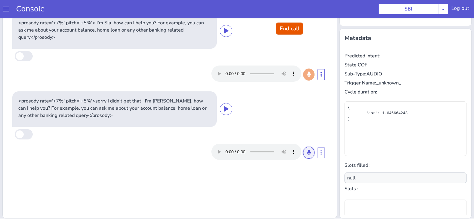
click at [307, 151] on icon at bounding box center [309, 151] width 4 height 5
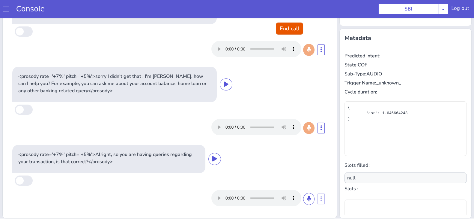
scroll to position [24, 0]
click at [307, 196] on icon at bounding box center [309, 198] width 4 height 5
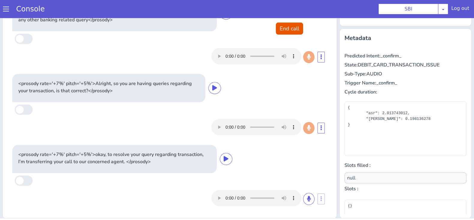
scroll to position [95, 0]
click at [291, 34] on button "End call" at bounding box center [289, 29] width 27 height 12
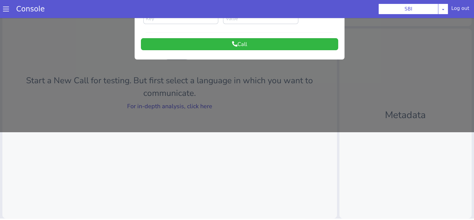
scroll to position [0, 0]
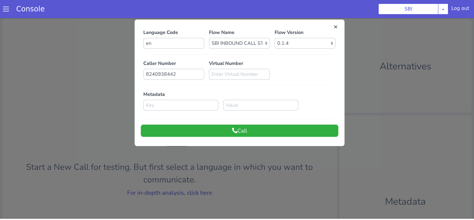
click at [246, 127] on button "Call" at bounding box center [239, 131] width 197 height 12
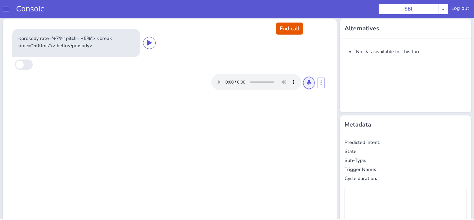
click at [305, 86] on button at bounding box center [308, 83] width 11 height 12
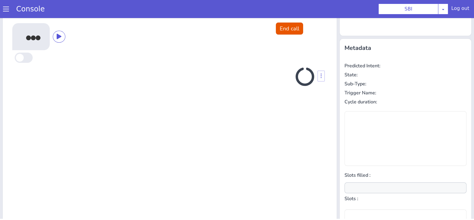
scroll to position [81, 0]
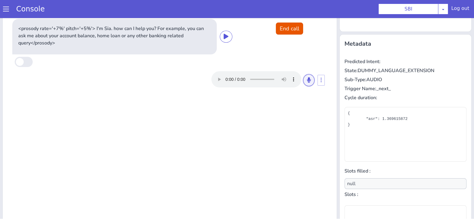
click at [307, 77] on icon at bounding box center [309, 79] width 4 height 5
click at [308, 77] on button at bounding box center [308, 80] width 11 height 12
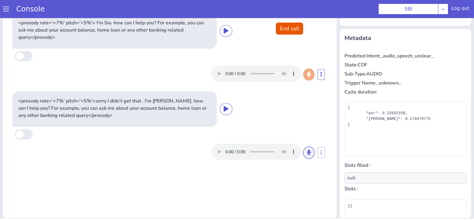
click at [305, 155] on button at bounding box center [308, 152] width 11 height 12
click at [305, 148] on button at bounding box center [308, 152] width 11 height 12
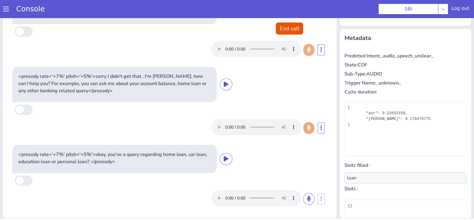
scroll to position [24, 0]
click at [307, 200] on icon at bounding box center [309, 198] width 4 height 5
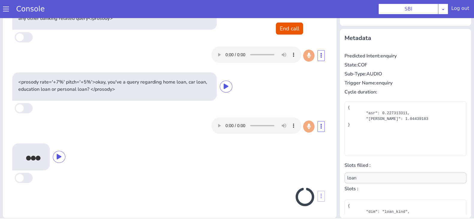
scroll to position [95, 0]
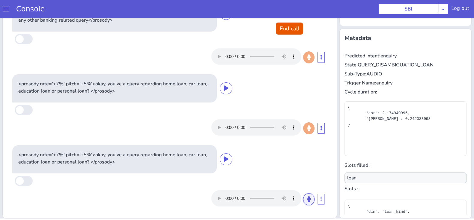
click at [307, 200] on icon at bounding box center [309, 198] width 4 height 5
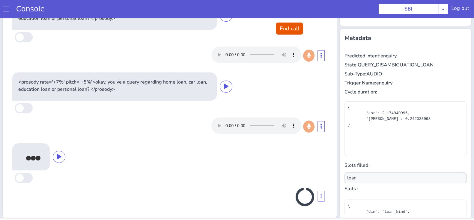
scroll to position [166, 0]
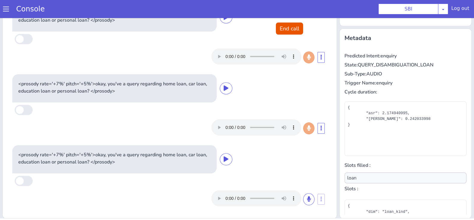
type input "null"
click at [292, 28] on button "End call" at bounding box center [289, 29] width 27 height 12
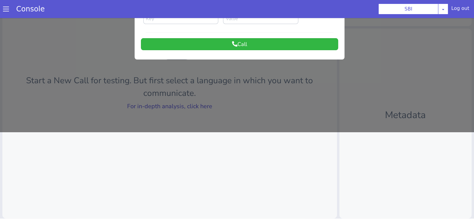
scroll to position [0, 0]
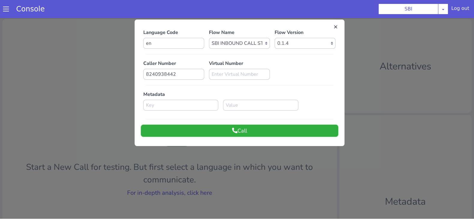
click at [260, 131] on button "Call" at bounding box center [239, 131] width 197 height 12
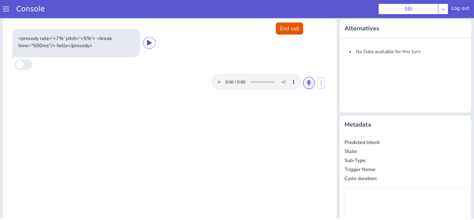
click at [308, 81] on button at bounding box center [308, 83] width 11 height 12
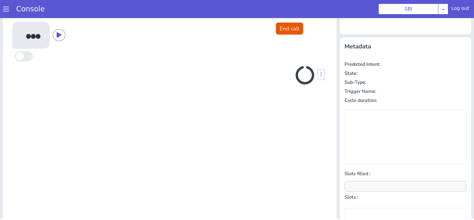
scroll to position [81, 0]
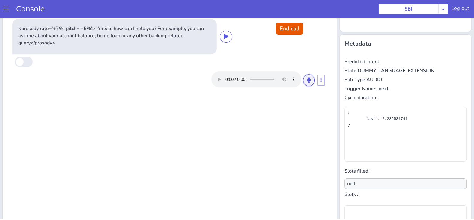
click at [307, 77] on icon at bounding box center [309, 79] width 4 height 5
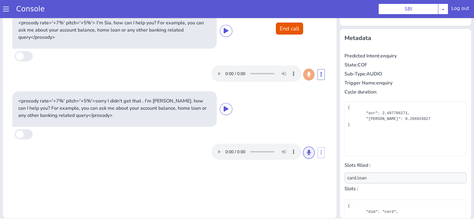
click at [307, 150] on icon at bounding box center [309, 151] width 4 height 5
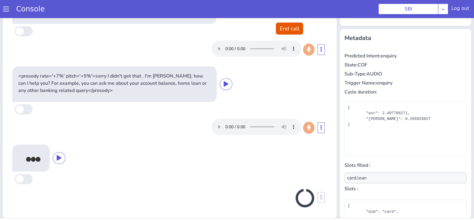
scroll to position [26, 0]
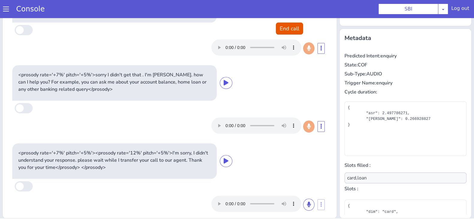
type input "loan,card"
click at [294, 24] on button "End call" at bounding box center [289, 29] width 27 height 12
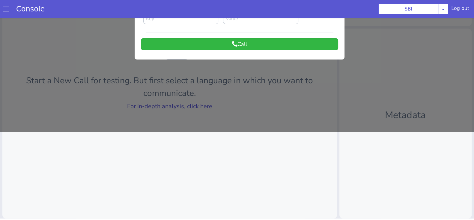
scroll to position [0, 0]
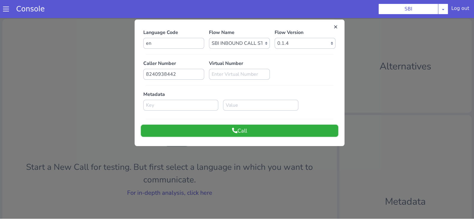
click at [279, 133] on button "Call" at bounding box center [239, 131] width 197 height 12
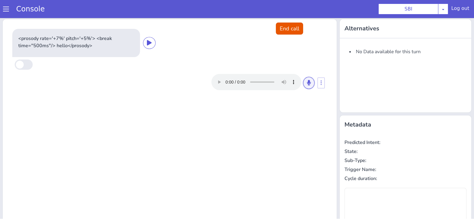
click at [303, 81] on button at bounding box center [308, 83] width 11 height 12
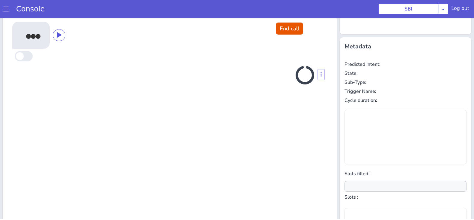
scroll to position [81, 0]
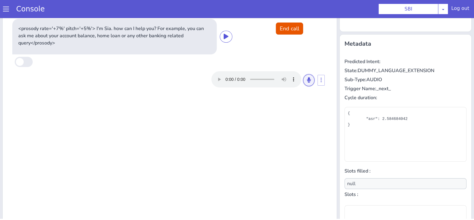
click at [307, 81] on icon at bounding box center [309, 79] width 4 height 5
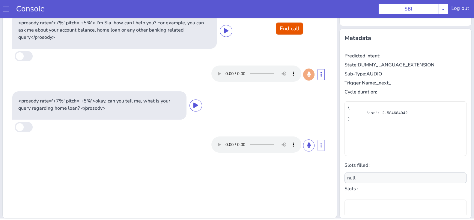
type input "loan"
click at [295, 33] on button "End call" at bounding box center [289, 29] width 27 height 12
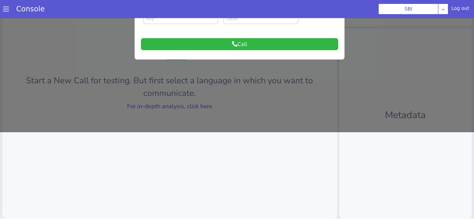
scroll to position [0, 0]
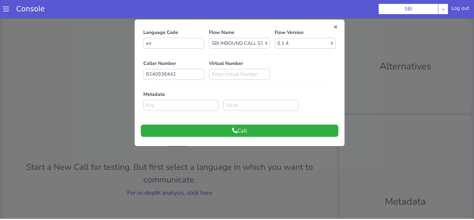
click at [285, 131] on button "Call" at bounding box center [239, 131] width 197 height 12
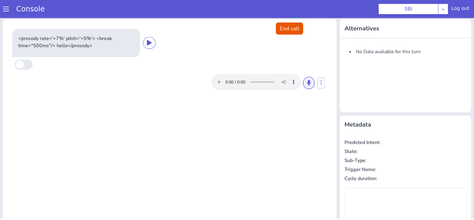
click at [303, 83] on button at bounding box center [308, 83] width 11 height 12
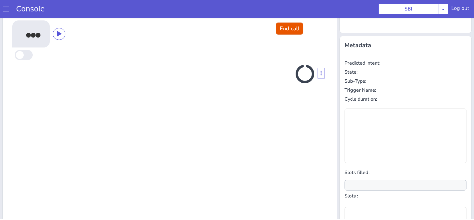
scroll to position [81, 0]
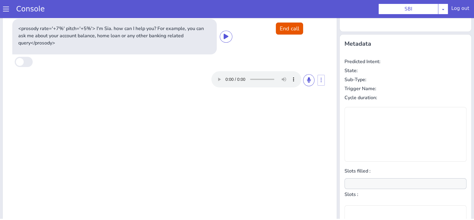
type input "null"
click at [306, 85] on button at bounding box center [308, 80] width 11 height 12
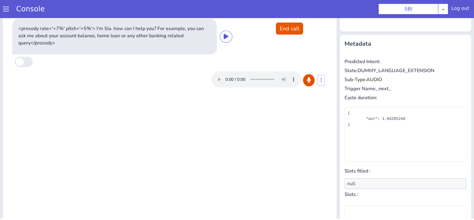
click at [306, 85] on button at bounding box center [308, 80] width 11 height 12
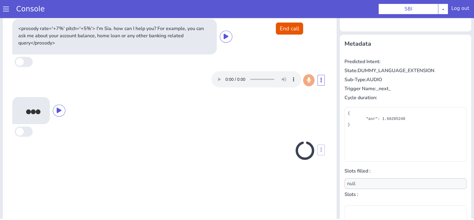
scroll to position [86, 0]
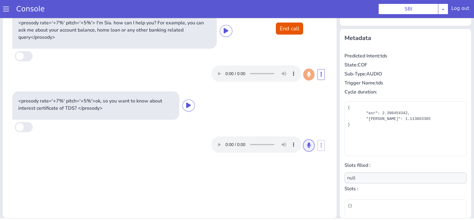
click at [303, 145] on button at bounding box center [308, 145] width 11 height 12
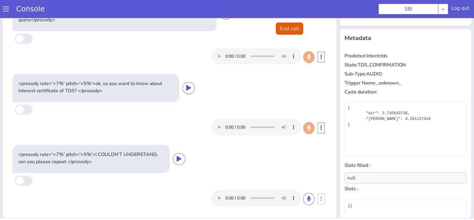
scroll to position [17, 0]
click at [303, 197] on button at bounding box center [308, 199] width 11 height 12
click at [307, 196] on icon at bounding box center [309, 198] width 4 height 5
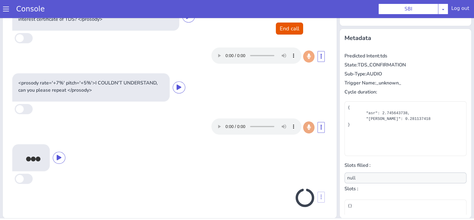
scroll to position [90, 0]
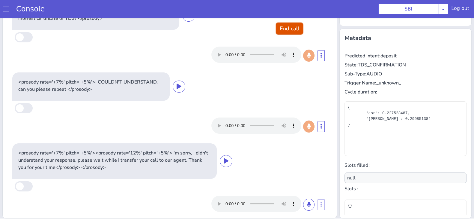
click at [284, 29] on button "End call" at bounding box center [289, 29] width 27 height 12
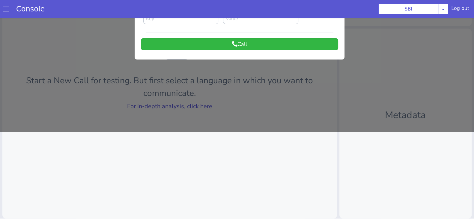
scroll to position [0, 0]
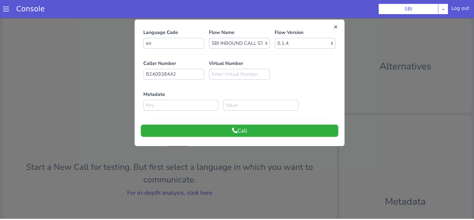
click at [304, 130] on button "Call" at bounding box center [239, 131] width 197 height 12
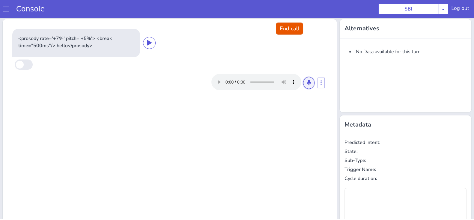
click at [307, 83] on icon at bounding box center [309, 82] width 4 height 5
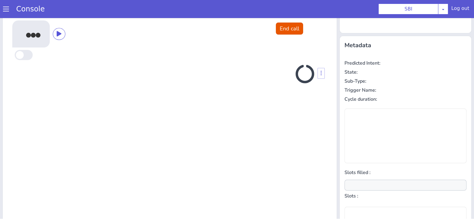
scroll to position [81, 0]
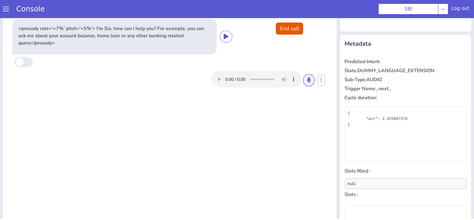
click at [305, 76] on button at bounding box center [308, 80] width 11 height 12
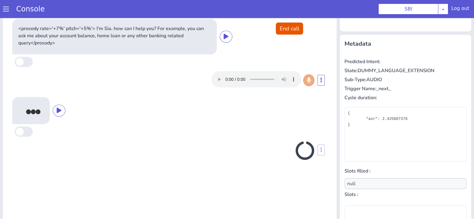
scroll to position [86, 0]
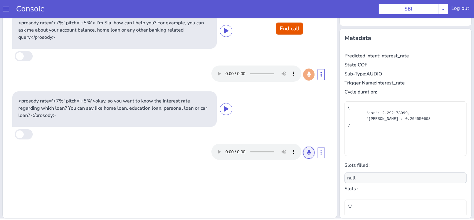
click at [307, 152] on button at bounding box center [308, 152] width 11 height 12
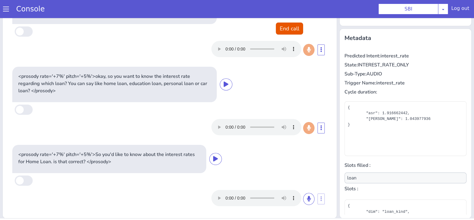
scroll to position [24, 0]
click at [307, 196] on icon at bounding box center [309, 198] width 4 height 5
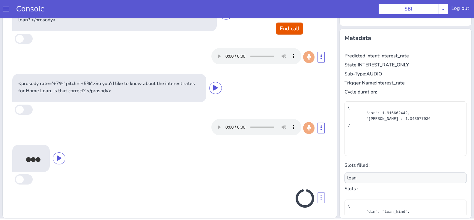
scroll to position [97, 0]
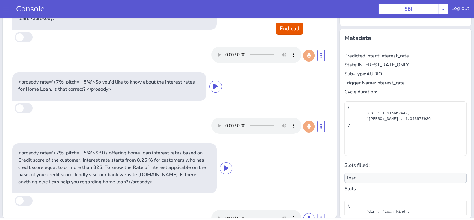
type input "null"
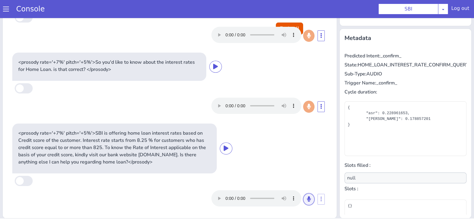
click at [303, 197] on button at bounding box center [308, 199] width 11 height 12
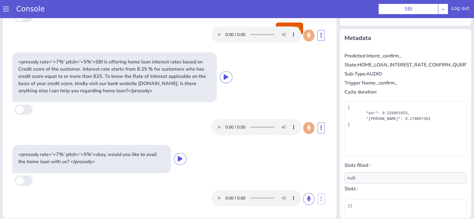
scroll to position [188, 0]
click at [303, 197] on button at bounding box center [308, 199] width 11 height 12
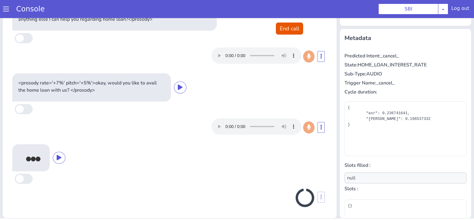
scroll to position [260, 0]
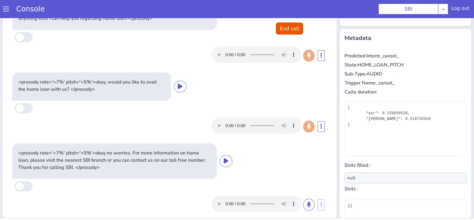
click at [287, 35] on div "<prosody rate='+7%' pitch='+5%'>SBI is offering home loan interest rates based …" at bounding box center [170, 22] width 320 height 90
click at [288, 32] on button "End call" at bounding box center [289, 29] width 27 height 12
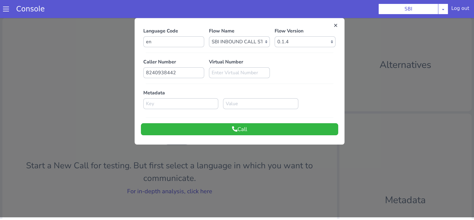
scroll to position [0, 0]
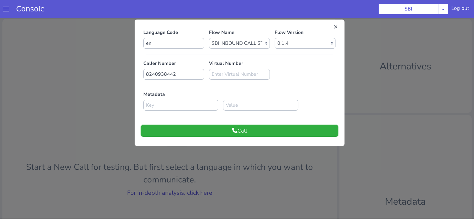
click at [302, 131] on button "Call" at bounding box center [239, 131] width 197 height 12
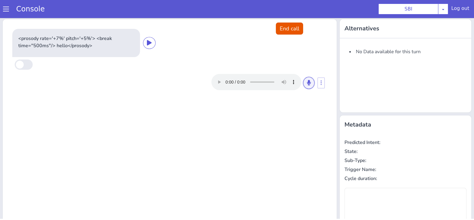
click at [303, 77] on button at bounding box center [308, 83] width 11 height 12
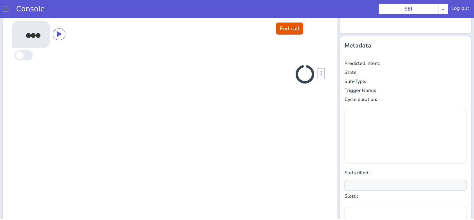
scroll to position [81, 0]
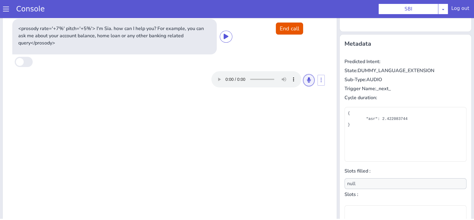
click at [303, 80] on button at bounding box center [308, 80] width 11 height 12
click at [304, 75] on button at bounding box center [308, 80] width 11 height 12
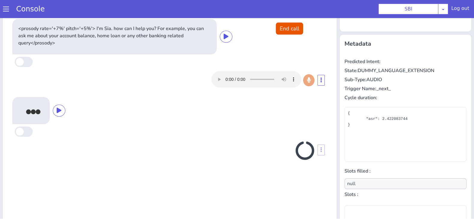
scroll to position [86, 0]
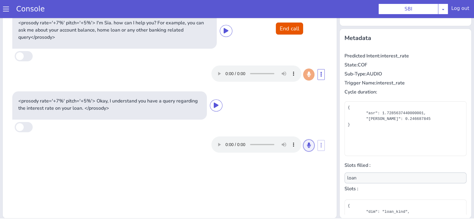
click at [303, 143] on button at bounding box center [308, 145] width 11 height 12
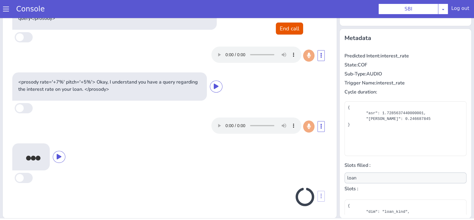
type input "null"
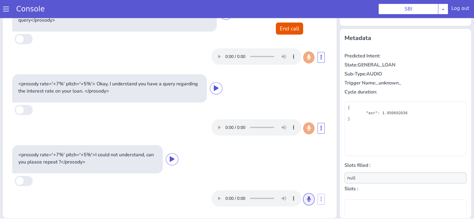
click at [303, 201] on button at bounding box center [308, 199] width 11 height 12
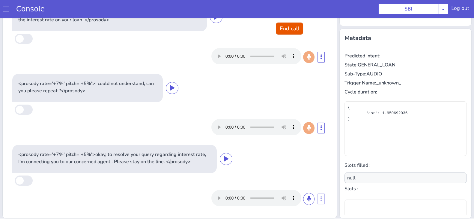
scroll to position [88, 0]
click at [283, 31] on button "End call" at bounding box center [289, 29] width 27 height 12
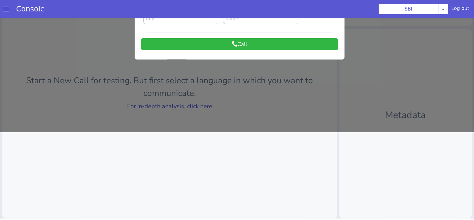
scroll to position [0, 0]
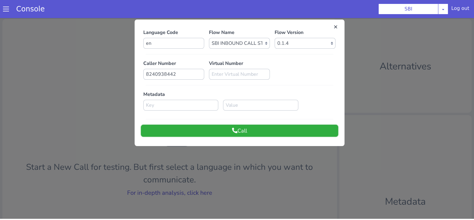
click at [306, 128] on button "Call" at bounding box center [239, 131] width 197 height 12
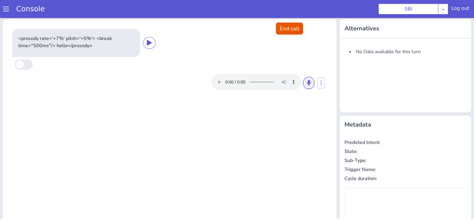
click at [303, 81] on button at bounding box center [308, 83] width 11 height 12
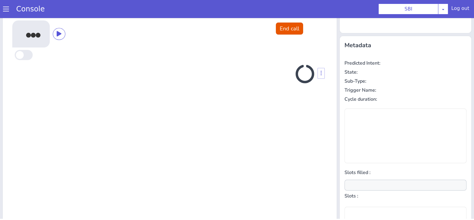
scroll to position [81, 0]
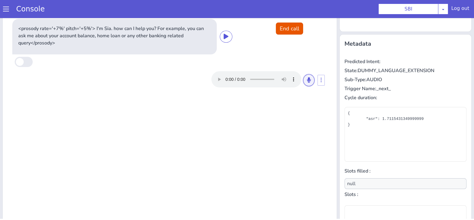
click at [303, 84] on button at bounding box center [308, 80] width 11 height 12
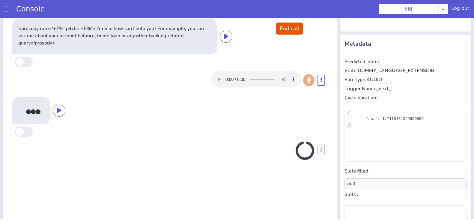
scroll to position [86, 0]
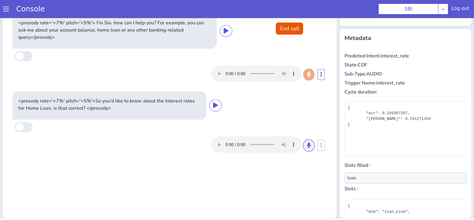
click at [307, 142] on icon at bounding box center [309, 144] width 4 height 5
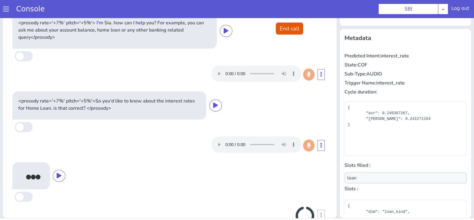
scroll to position [19, 0]
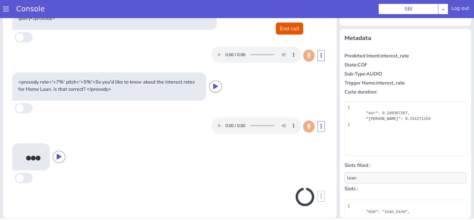
type input "null"
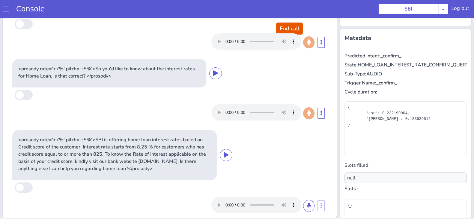
scroll to position [39, 0]
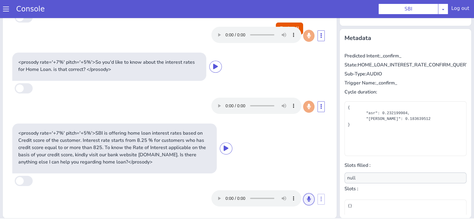
click at [303, 193] on button at bounding box center [308, 199] width 11 height 12
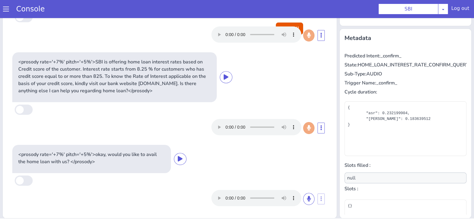
scroll to position [110, 0]
click at [303, 193] on button at bounding box center [308, 199] width 11 height 12
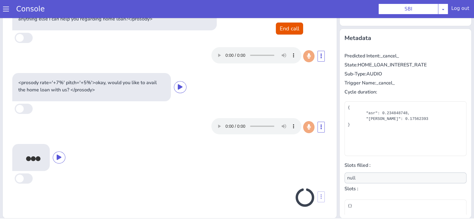
scroll to position [182, 0]
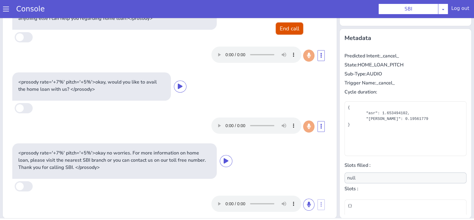
click at [286, 27] on button "End call" at bounding box center [289, 29] width 27 height 12
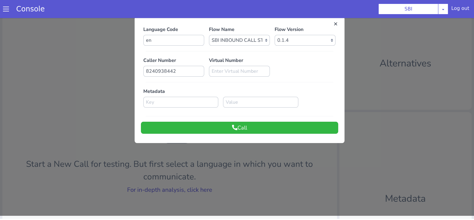
scroll to position [0, 0]
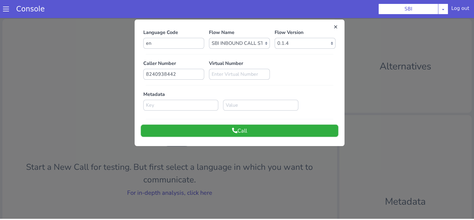
click at [284, 130] on button "Call" at bounding box center [239, 131] width 197 height 12
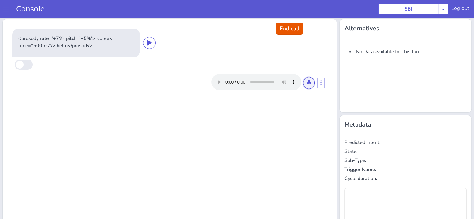
click at [307, 83] on icon at bounding box center [309, 82] width 4 height 5
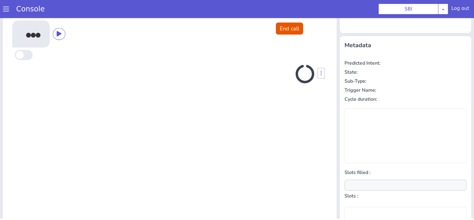
scroll to position [81, 0]
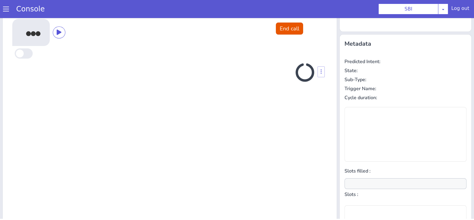
type input "null"
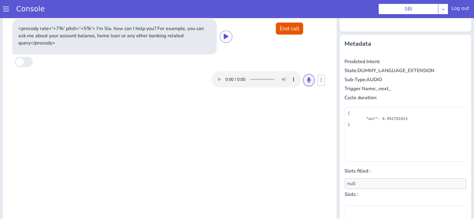
click at [303, 82] on button at bounding box center [308, 80] width 11 height 12
click at [307, 78] on icon at bounding box center [309, 79] width 4 height 5
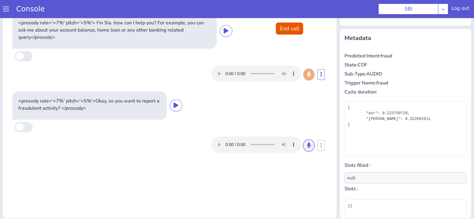
click at [303, 149] on button at bounding box center [308, 145] width 11 height 12
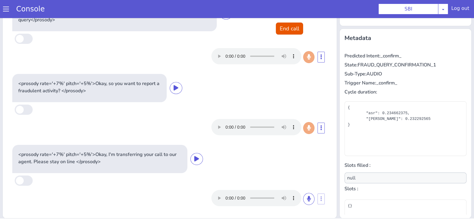
scroll to position [17, 0]
click at [285, 29] on button "End call" at bounding box center [289, 29] width 27 height 12
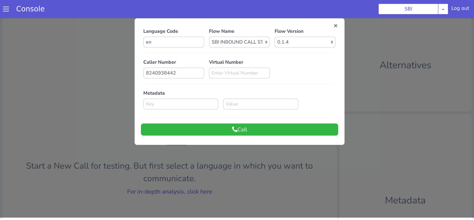
scroll to position [0, 0]
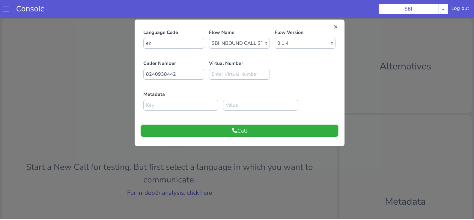
click at [277, 134] on button "Call" at bounding box center [239, 131] width 197 height 12
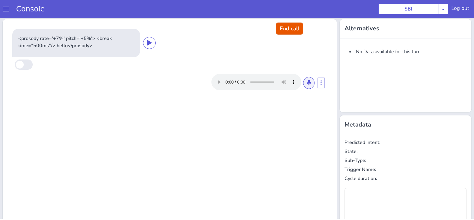
drag, startPoint x: 301, startPoint y: 89, endPoint x: 306, endPoint y: 82, distance: 8.2
click at [306, 82] on div at bounding box center [263, 82] width 103 height 16
click at [307, 82] on icon at bounding box center [309, 82] width 4 height 5
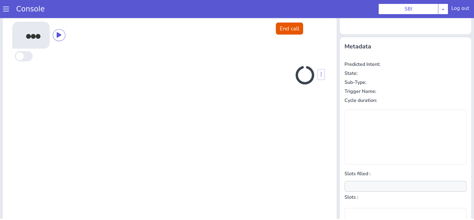
scroll to position [81, 0]
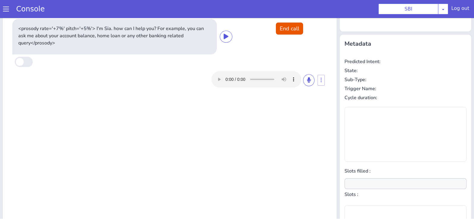
type input "null"
click at [307, 80] on icon at bounding box center [309, 79] width 4 height 5
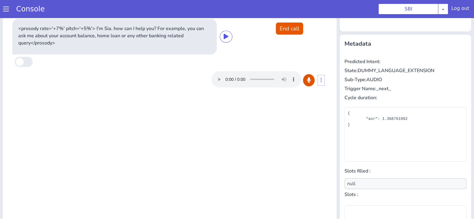
click at [307, 80] on icon at bounding box center [309, 79] width 4 height 5
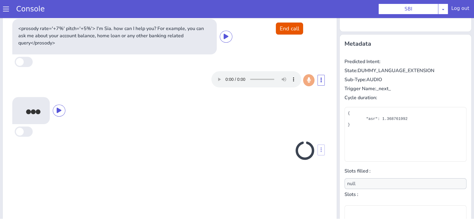
scroll to position [86, 0]
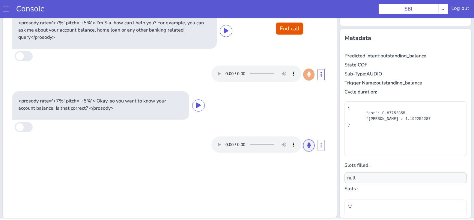
click at [307, 146] on icon at bounding box center [309, 144] width 4 height 5
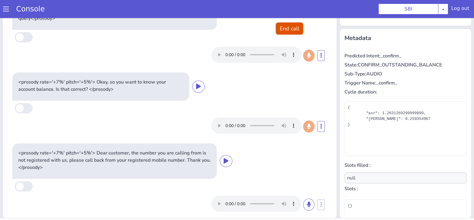
click at [295, 29] on button "End call" at bounding box center [289, 29] width 27 height 12
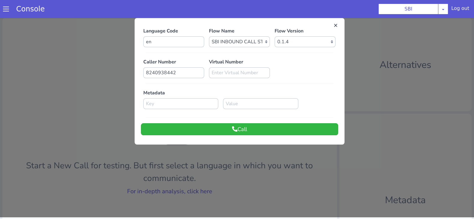
scroll to position [0, 0]
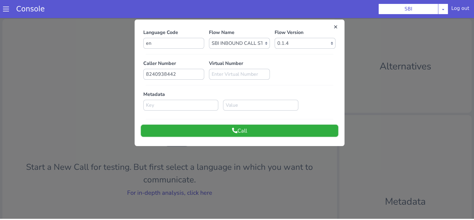
click at [290, 126] on button "Call" at bounding box center [239, 131] width 197 height 12
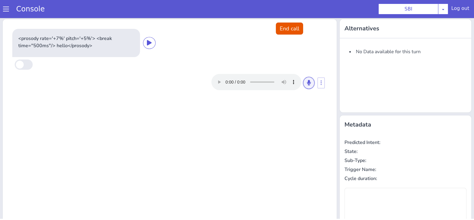
click at [307, 82] on icon at bounding box center [309, 82] width 4 height 5
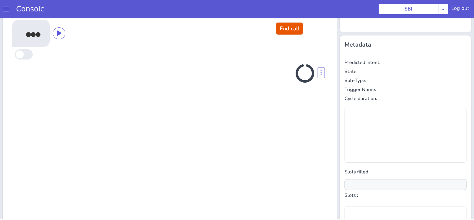
scroll to position [81, 0]
type input "null"
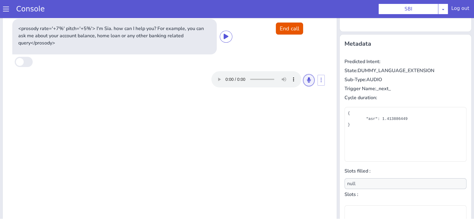
click at [307, 80] on button at bounding box center [308, 80] width 11 height 12
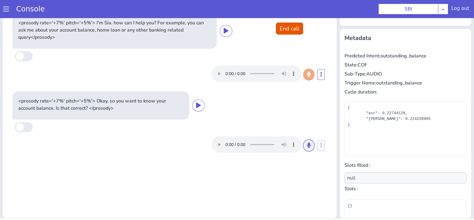
click at [307, 145] on button at bounding box center [308, 145] width 11 height 12
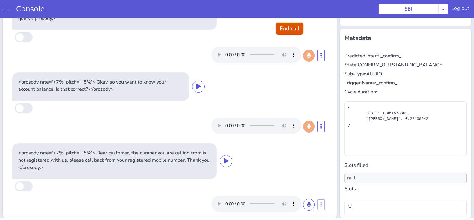
click at [283, 26] on button "End call" at bounding box center [289, 29] width 27 height 12
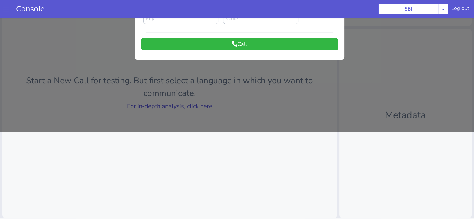
scroll to position [0, 0]
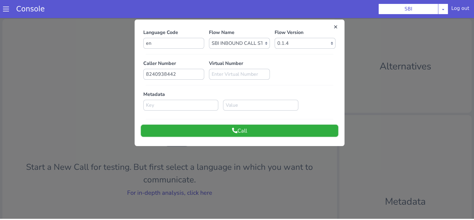
click at [315, 128] on button "Call" at bounding box center [239, 131] width 197 height 12
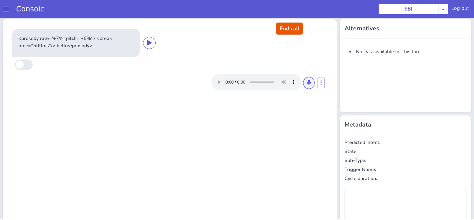
click at [307, 82] on icon at bounding box center [309, 82] width 4 height 5
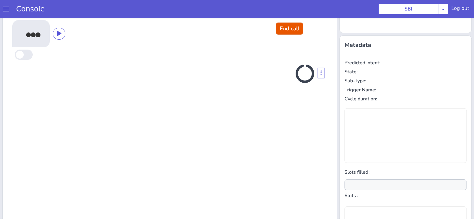
scroll to position [81, 0]
type input "null"
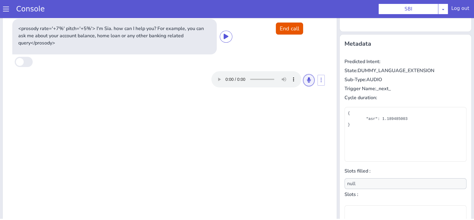
click at [307, 81] on icon at bounding box center [309, 79] width 4 height 5
click at [303, 81] on button at bounding box center [308, 80] width 11 height 12
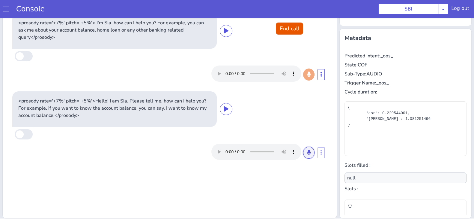
click at [303, 153] on button at bounding box center [308, 152] width 11 height 12
click at [306, 148] on button at bounding box center [308, 152] width 11 height 12
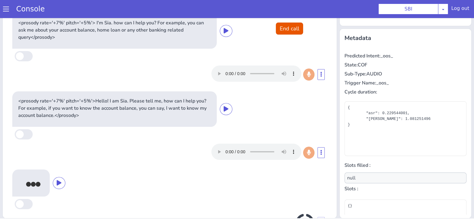
scroll to position [26, 0]
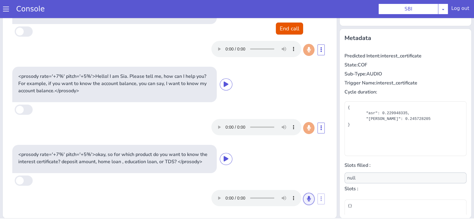
click at [303, 203] on button at bounding box center [308, 199] width 11 height 12
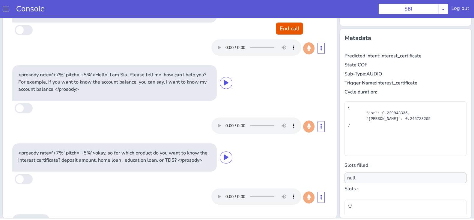
scroll to position [104, 0]
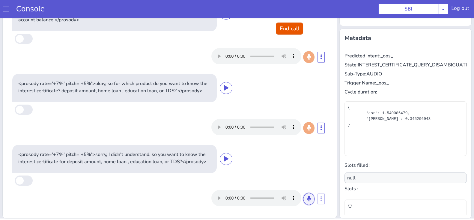
click at [303, 202] on button at bounding box center [308, 199] width 11 height 12
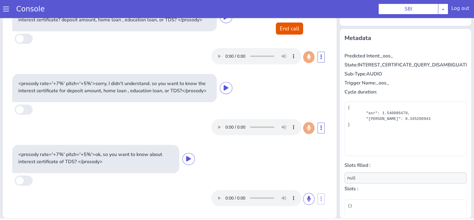
scroll to position [180, 0]
click at [293, 28] on button "End call" at bounding box center [289, 29] width 27 height 12
